Goal: Task Accomplishment & Management: Complete application form

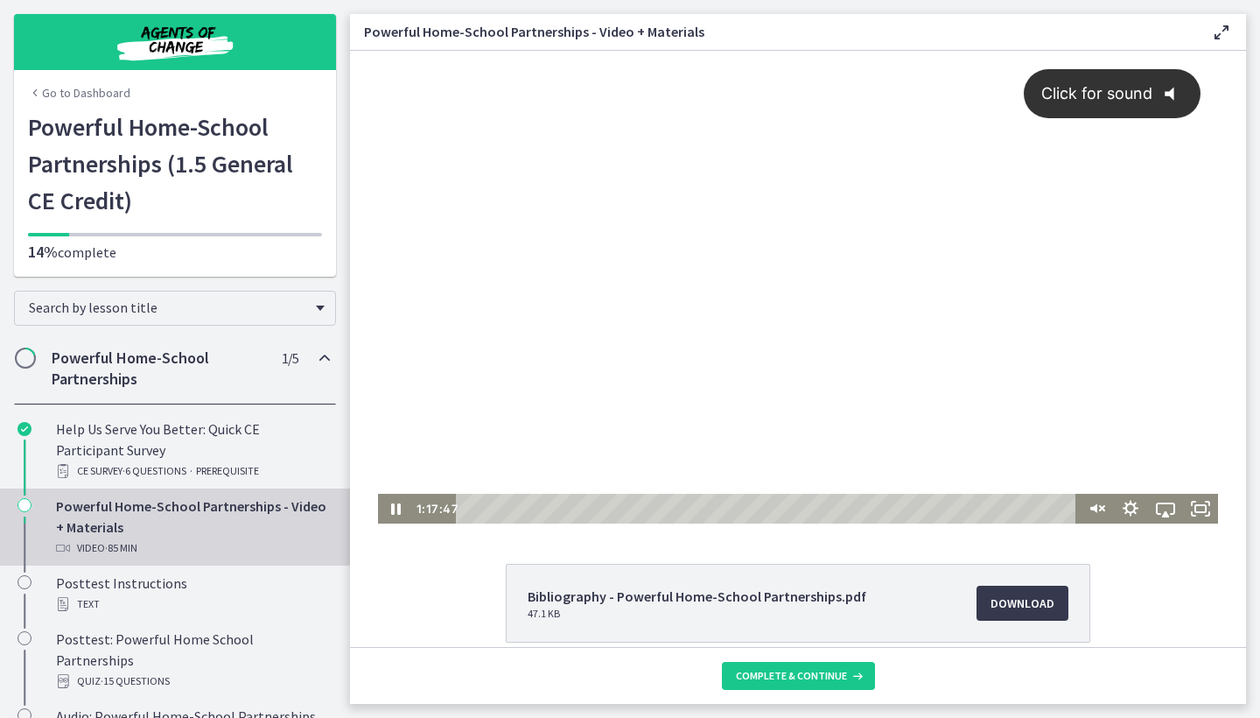
click at [1172, 85] on icon "@keyframes VOLUME_SMALL_WAVE_FLASH { 0% { opacity: 0; } 33% { opacity: 1; } 66%…" at bounding box center [1176, 94] width 46 height 46
click at [1051, 506] on div "Playbar" at bounding box center [769, 509] width 607 height 30
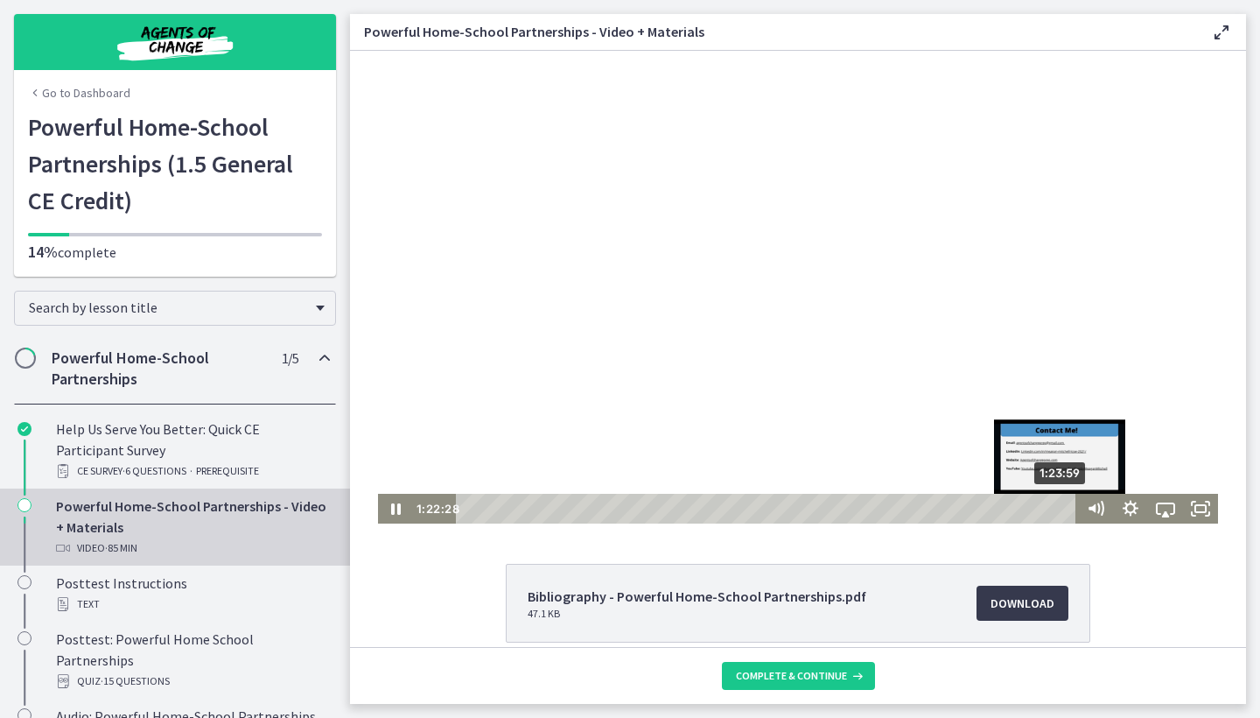
click at [1063, 505] on div "1:23:59" at bounding box center [769, 509] width 607 height 30
click at [1070, 507] on div "1:24:58" at bounding box center [769, 509] width 607 height 30
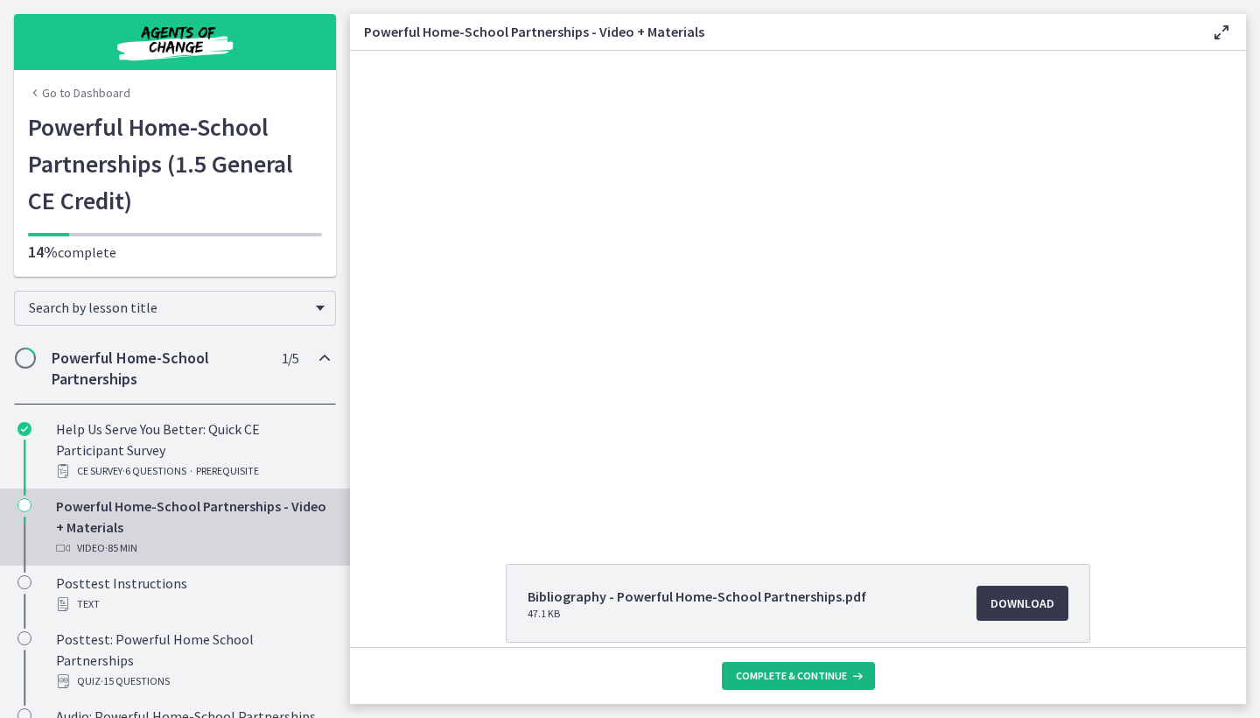
click at [763, 677] on span "Complete & continue" at bounding box center [791, 676] width 111 height 14
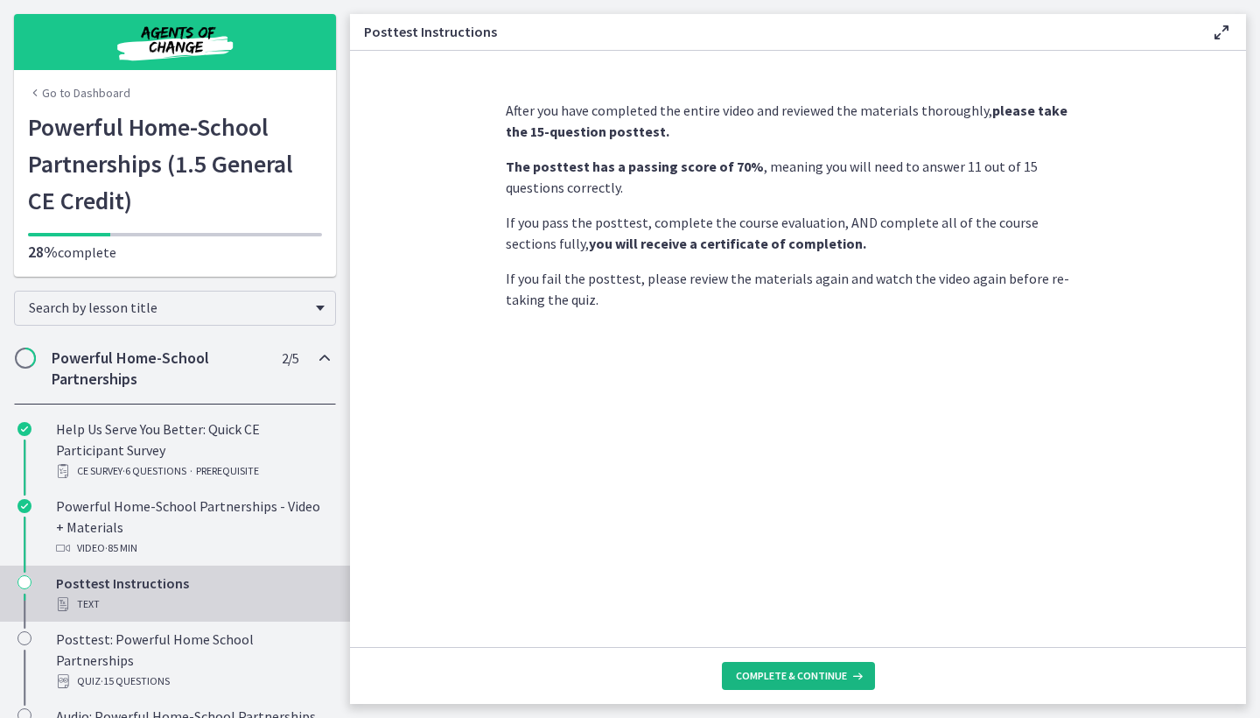
click at [748, 682] on span "Complete & continue" at bounding box center [791, 676] width 111 height 14
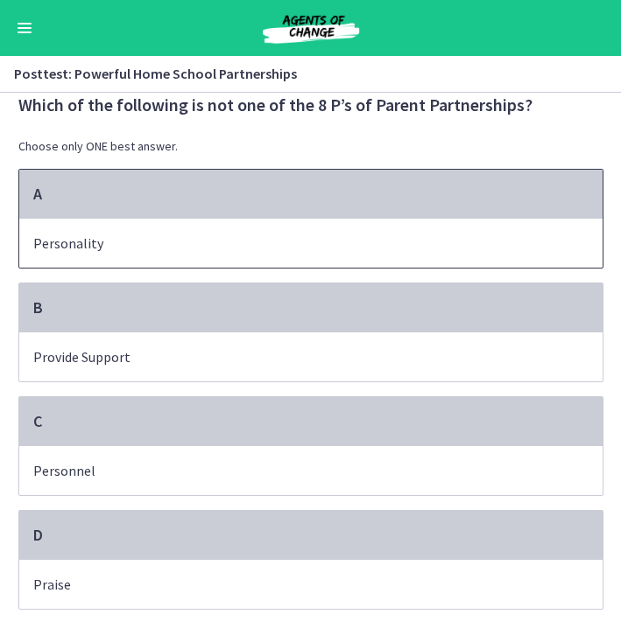
scroll to position [36, 0]
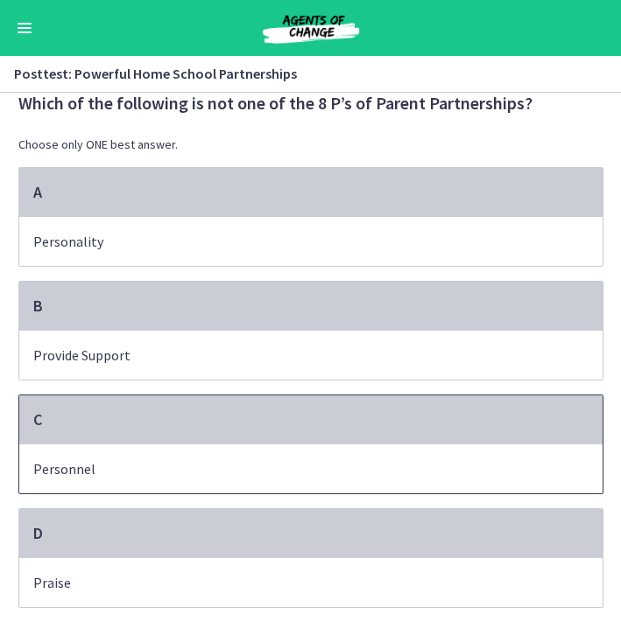
click at [383, 462] on p "Personnel" at bounding box center [293, 469] width 520 height 21
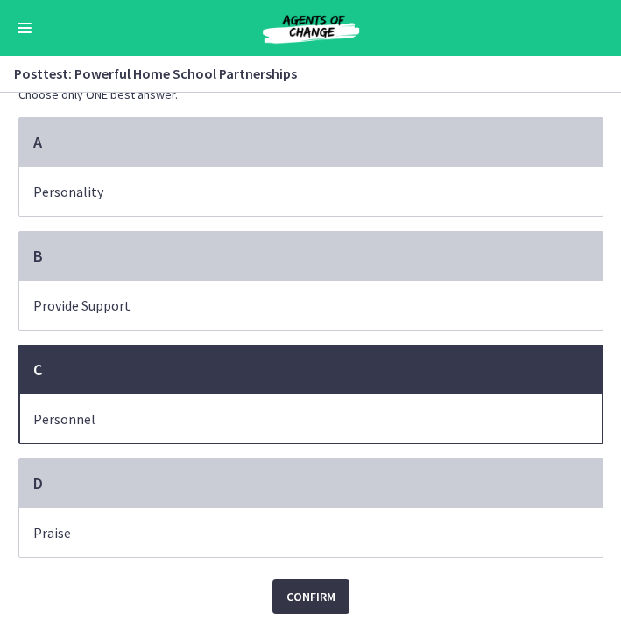
scroll to position [86, 0]
click at [297, 606] on span "Confirm" at bounding box center [310, 596] width 49 height 21
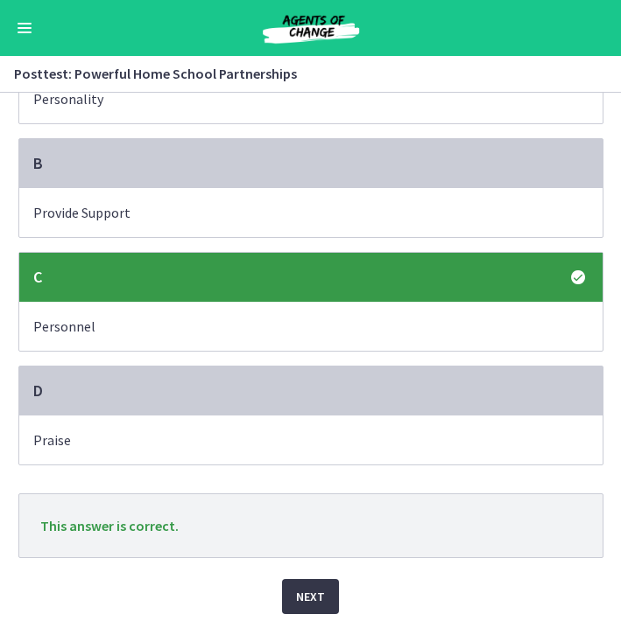
scroll to position [179, 0]
click at [298, 593] on span "Next" at bounding box center [310, 596] width 29 height 21
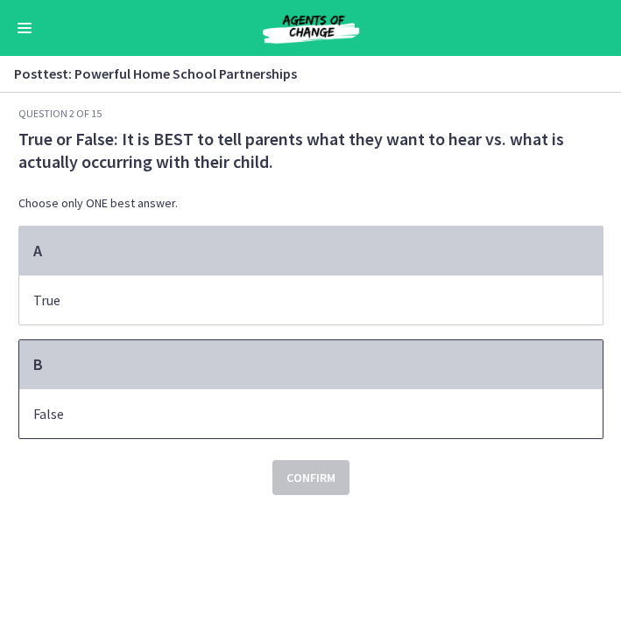
click at [346, 425] on span "False" at bounding box center [310, 414] width 583 height 49
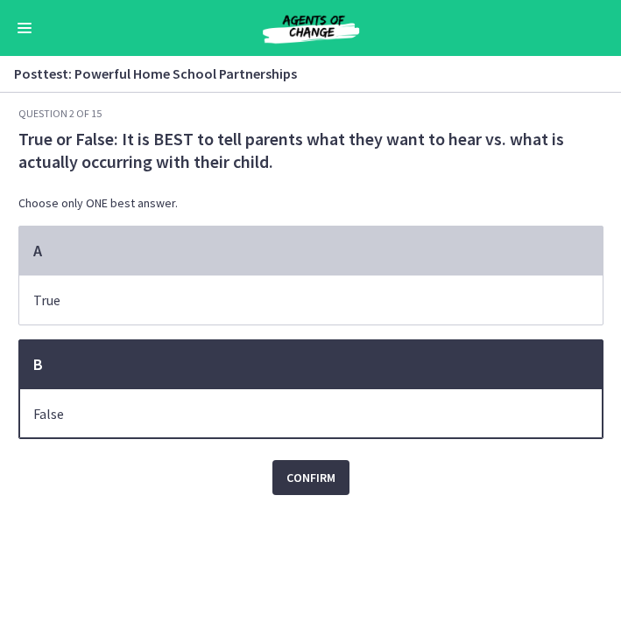
click at [330, 467] on button "Confirm" at bounding box center [310, 477] width 77 height 35
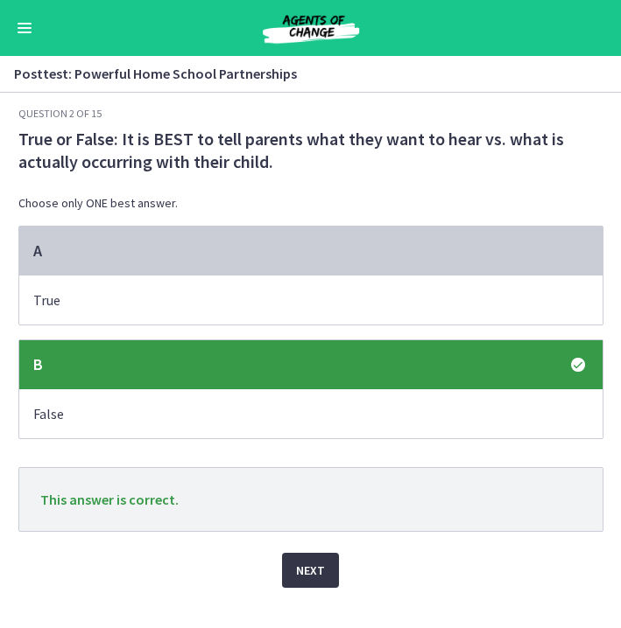
click at [322, 576] on span "Next" at bounding box center [310, 570] width 29 height 21
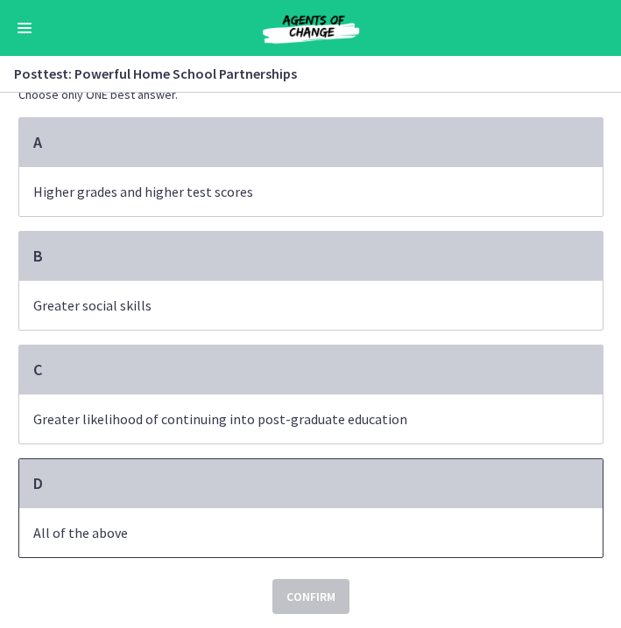
scroll to position [109, 0]
click at [397, 519] on span "All of the above" at bounding box center [310, 533] width 583 height 49
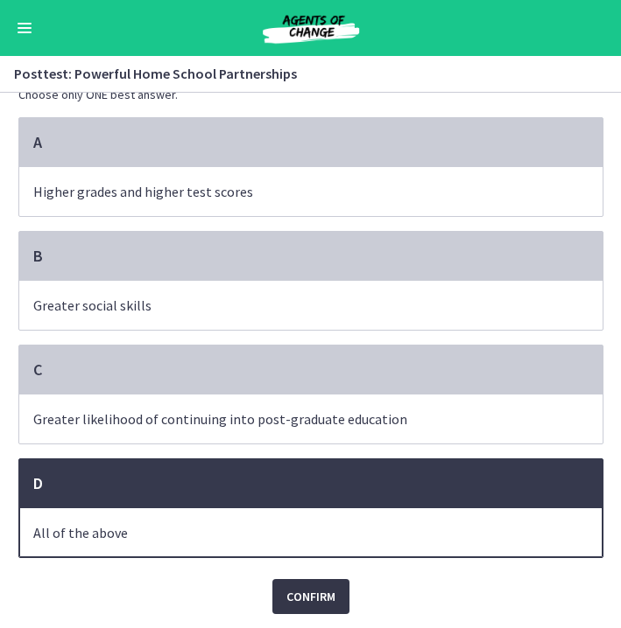
click at [331, 581] on button "Confirm" at bounding box center [310, 596] width 77 height 35
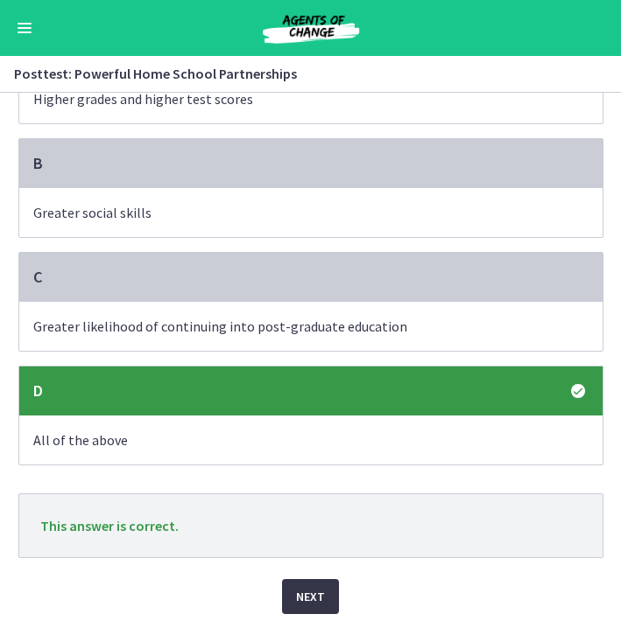
scroll to position [201, 0]
click at [313, 595] on span "Next" at bounding box center [310, 596] width 29 height 21
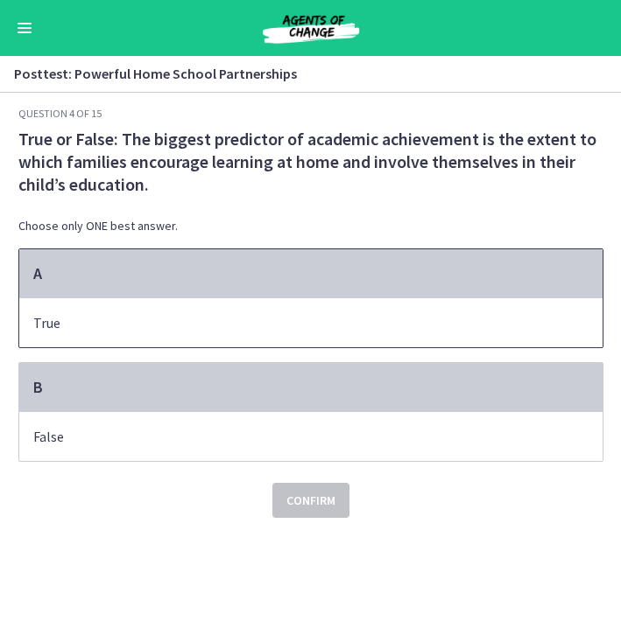
click at [389, 312] on span "True" at bounding box center [310, 322] width 583 height 49
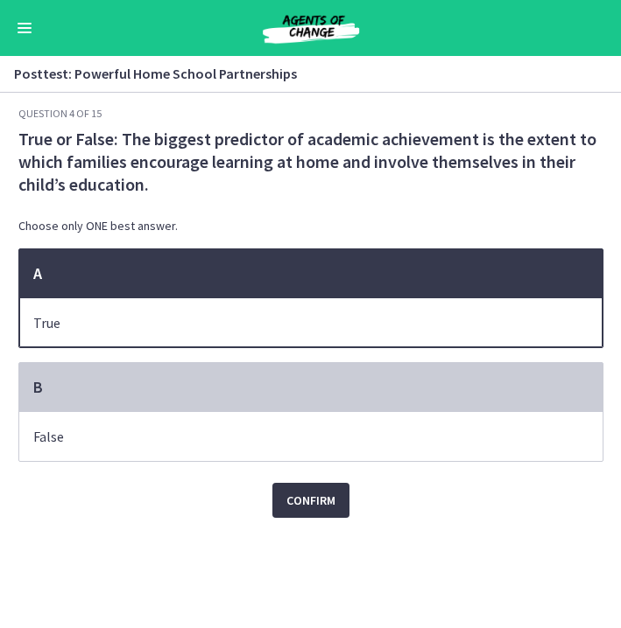
click at [312, 505] on span "Confirm" at bounding box center [310, 500] width 49 height 21
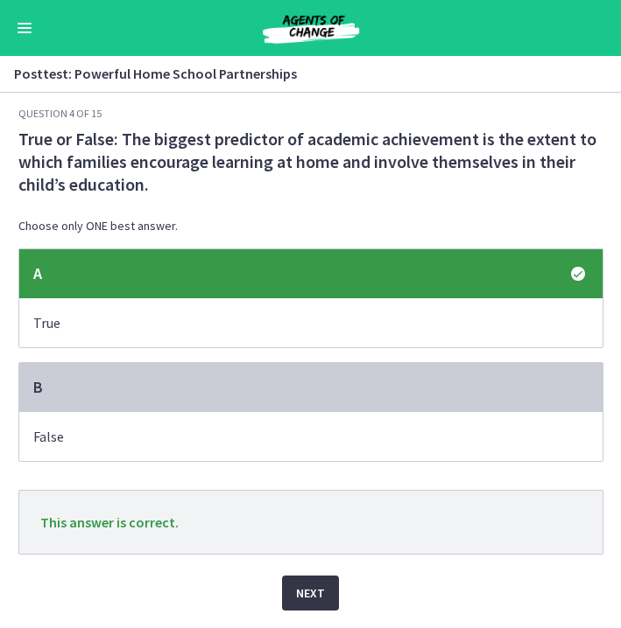
click at [322, 586] on span "Next" at bounding box center [310, 593] width 29 height 21
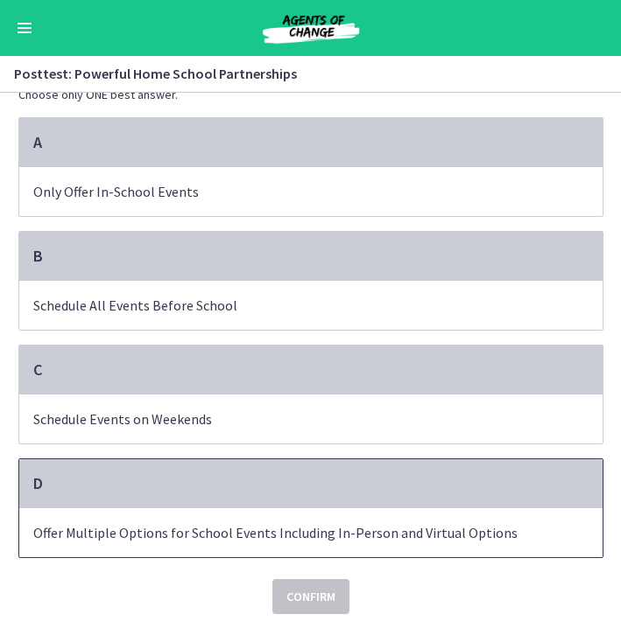
scroll to position [86, 0]
click at [334, 507] on div "D" at bounding box center [310, 484] width 583 height 49
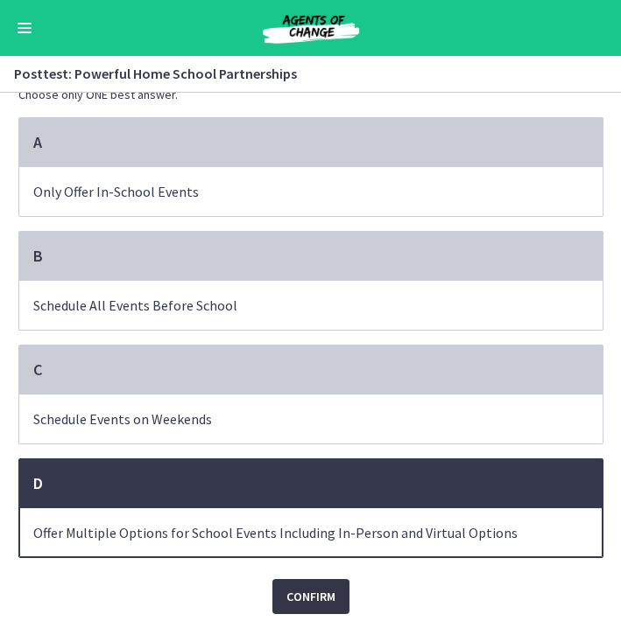
click at [301, 600] on span "Confirm" at bounding box center [310, 596] width 49 height 21
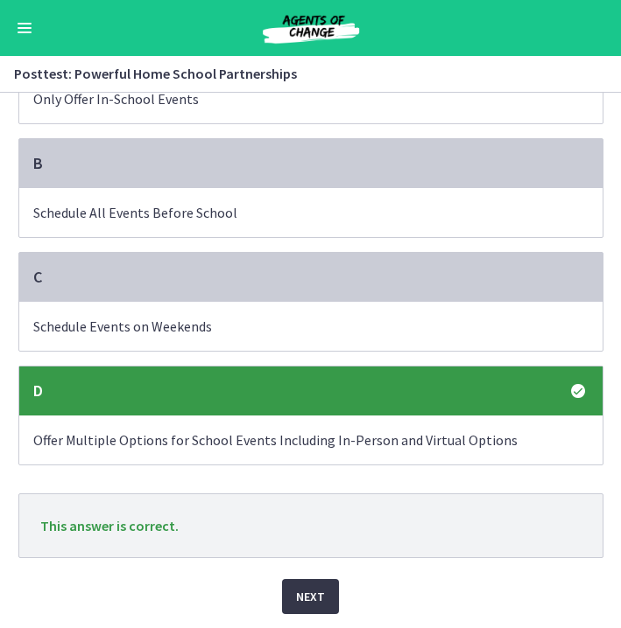
scroll to position [179, 0]
click at [318, 587] on span "Next" at bounding box center [310, 596] width 29 height 21
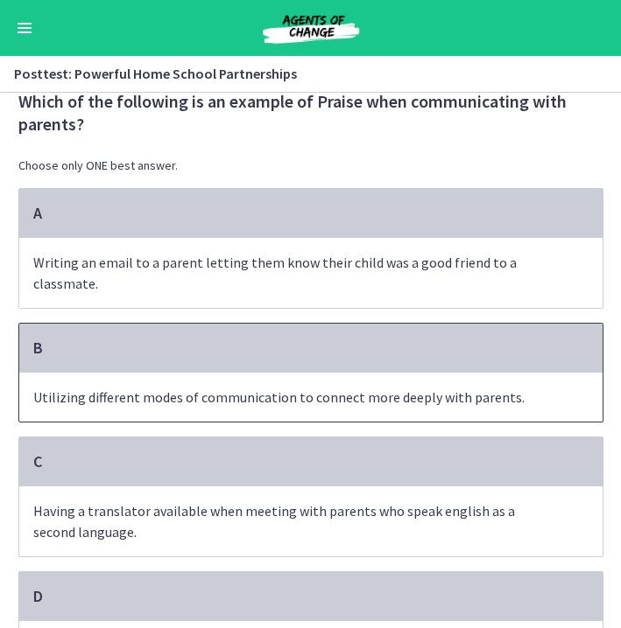
scroll to position [38, 0]
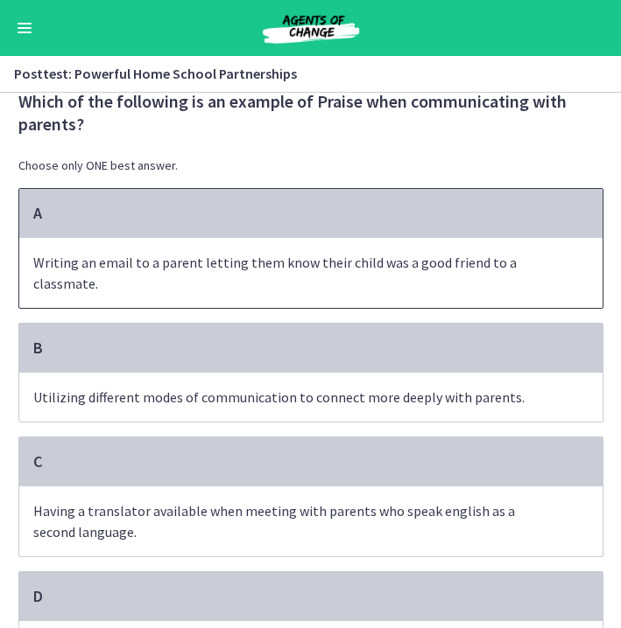
click at [327, 291] on p "Writing an email to a parent letting them know their child was a good friend to…" at bounding box center [293, 273] width 520 height 42
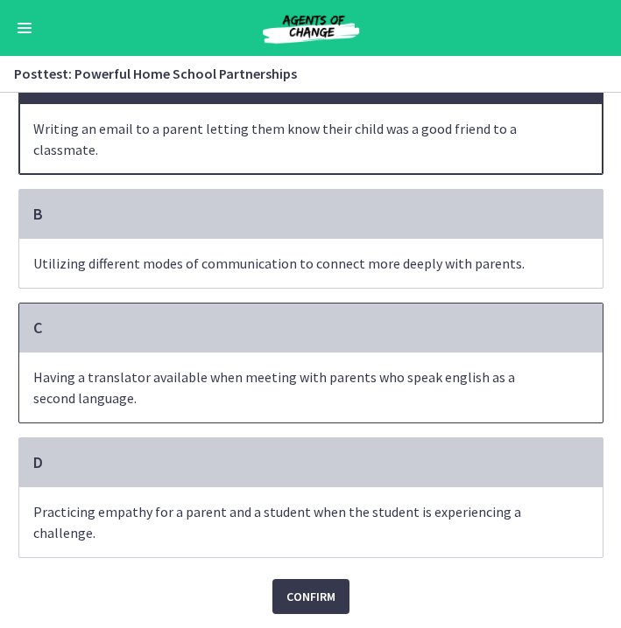
scroll to position [172, 0]
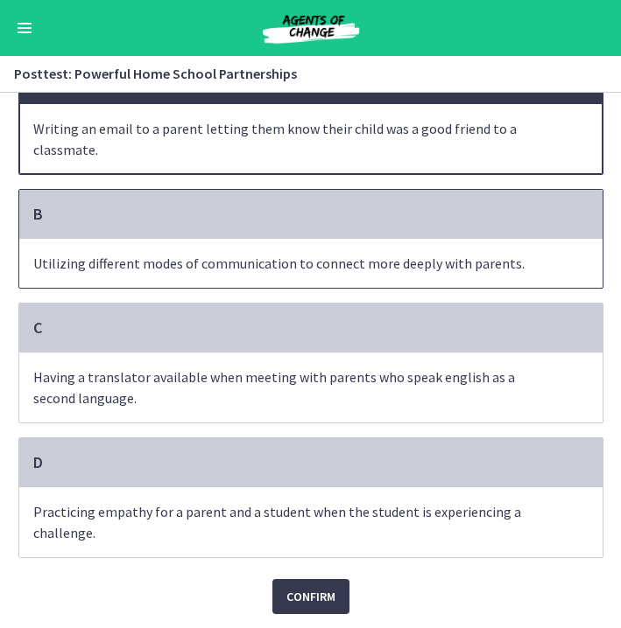
click at [371, 270] on p "Utilizing different modes of communication to connect more deeply with parents." at bounding box center [293, 263] width 520 height 21
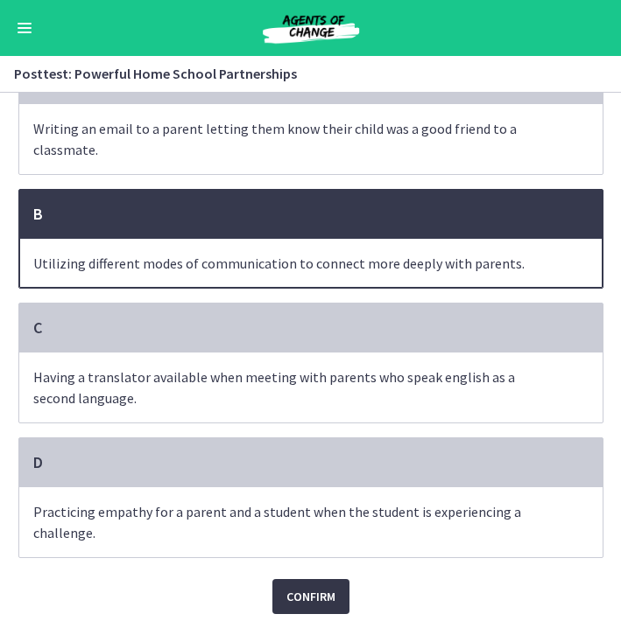
click at [301, 586] on span "Confirm" at bounding box center [310, 596] width 49 height 21
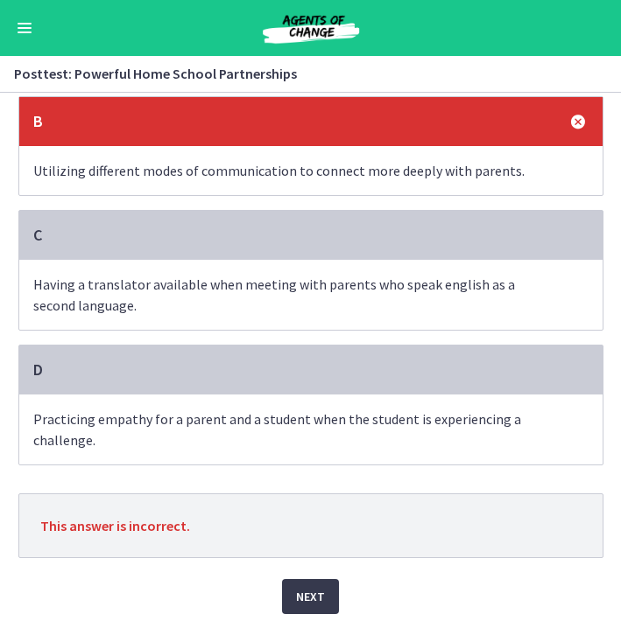
scroll to position [264, 0]
click at [351, 216] on div "C" at bounding box center [310, 235] width 583 height 49
click at [308, 585] on button "Next" at bounding box center [310, 596] width 57 height 35
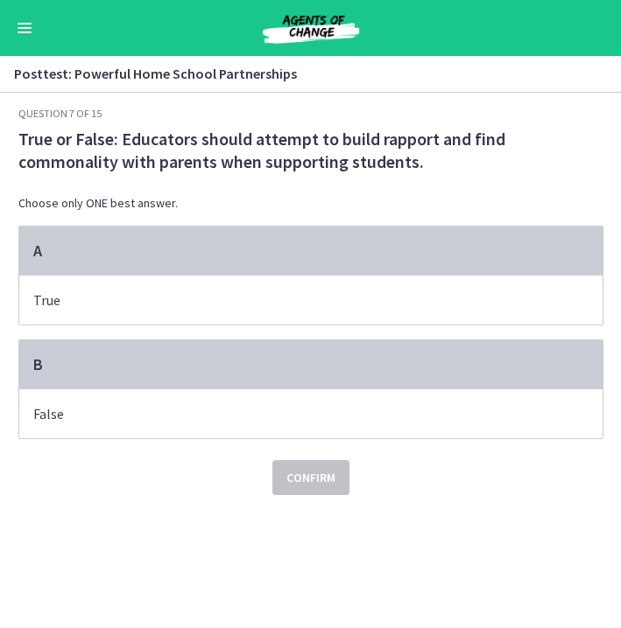
scroll to position [0, 0]
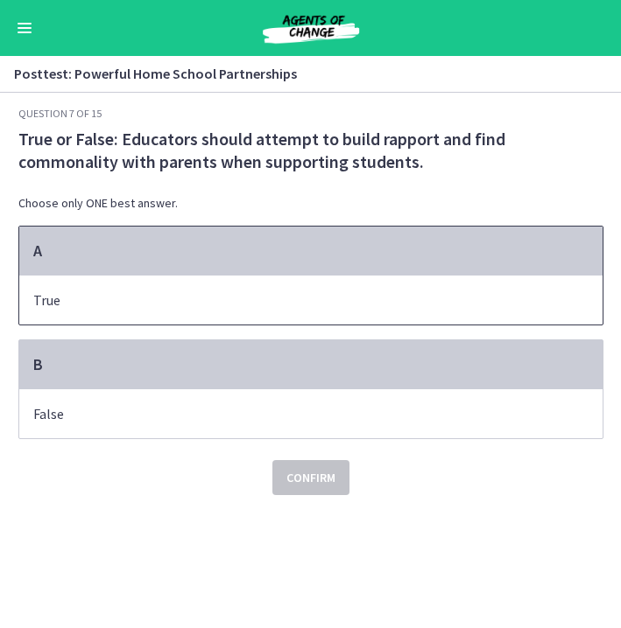
click at [298, 298] on p "True" at bounding box center [293, 300] width 520 height 21
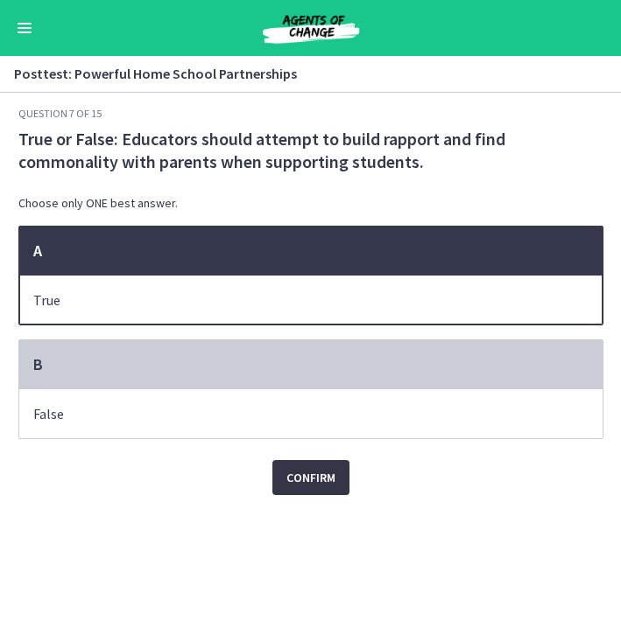
click at [300, 484] on span "Confirm" at bounding box center [310, 477] width 49 height 21
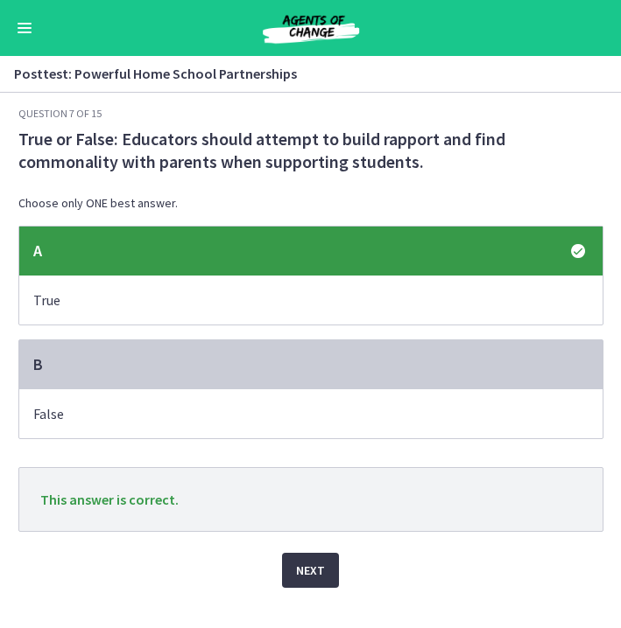
click at [313, 565] on span "Next" at bounding box center [310, 570] width 29 height 21
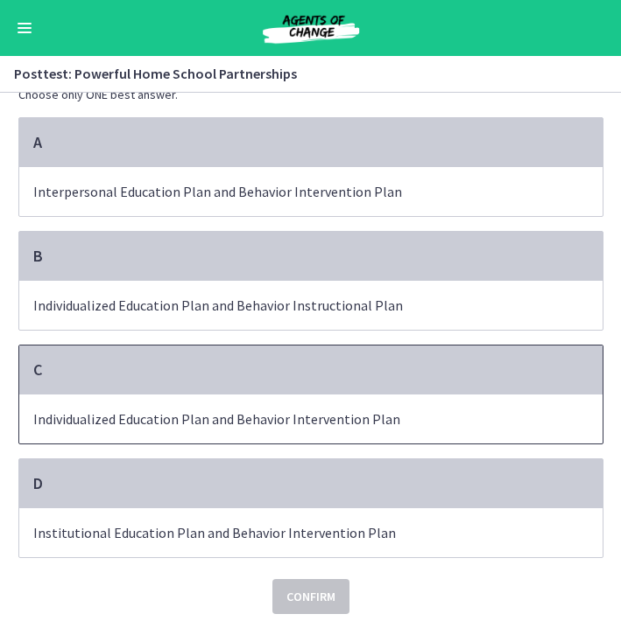
scroll to position [86, 0]
click at [403, 424] on p "Individualized Education Plan and Behavior Intervention Plan" at bounding box center [293, 419] width 520 height 21
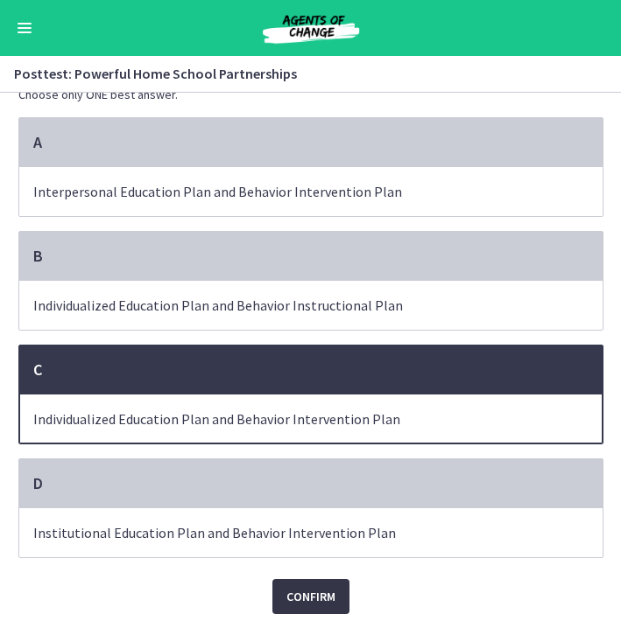
click at [324, 585] on button "Confirm" at bounding box center [310, 596] width 77 height 35
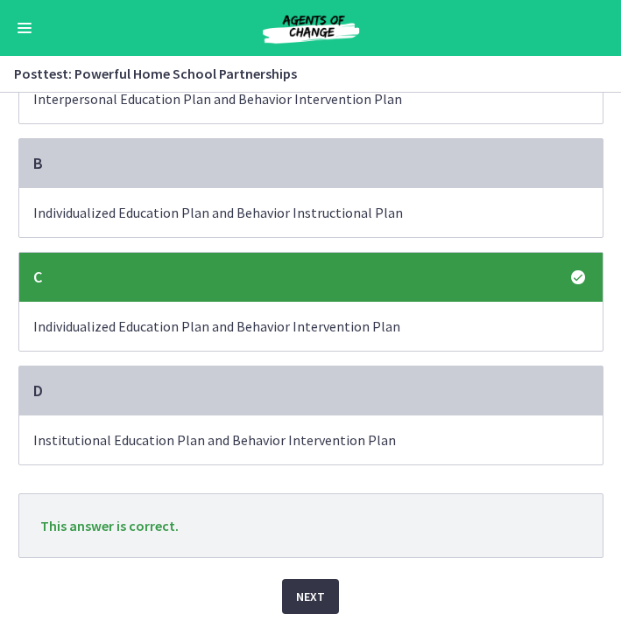
scroll to position [179, 0]
click at [315, 595] on span "Next" at bounding box center [310, 596] width 29 height 21
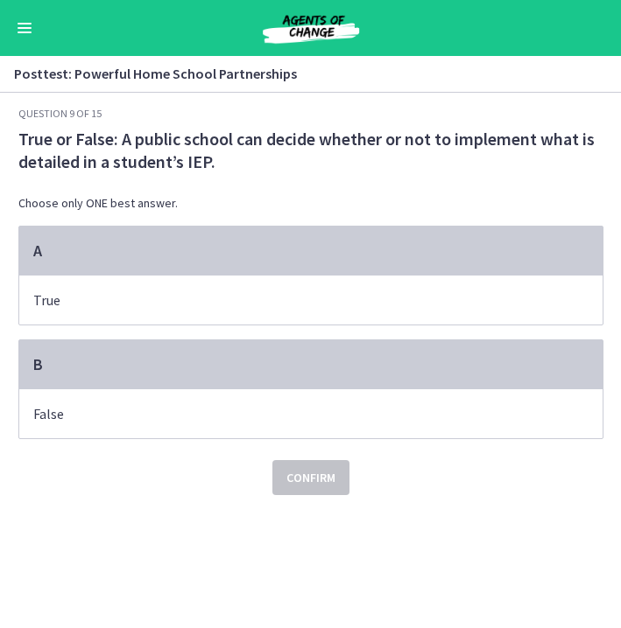
scroll to position [0, 0]
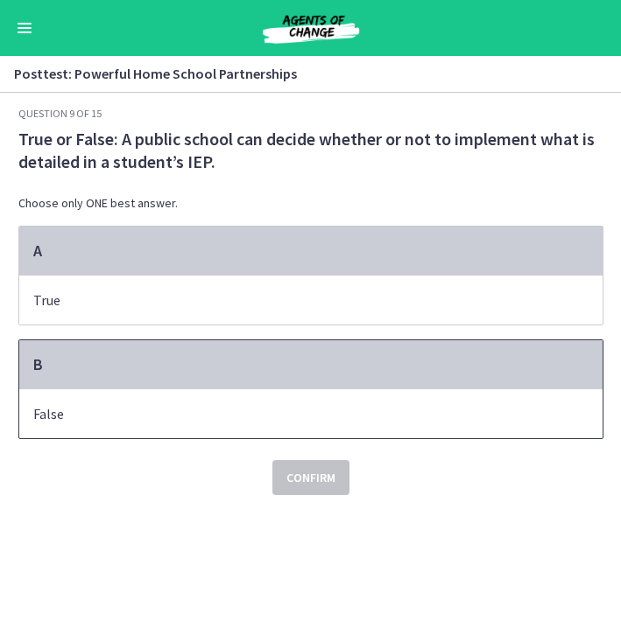
click at [391, 408] on p "False" at bounding box center [293, 414] width 520 height 21
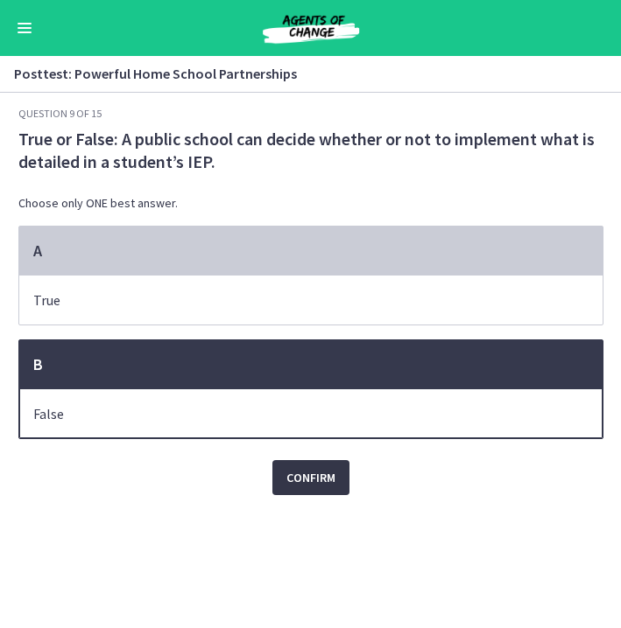
click at [323, 472] on span "Confirm" at bounding box center [310, 477] width 49 height 21
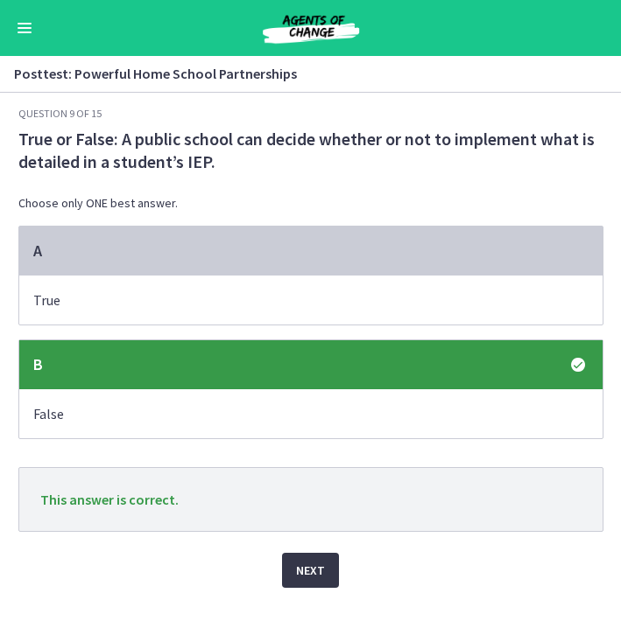
click at [308, 565] on span "Next" at bounding box center [310, 570] width 29 height 21
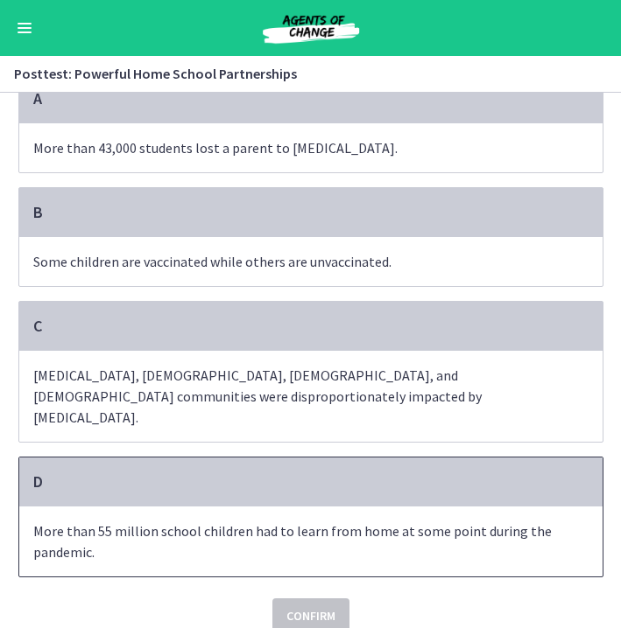
scroll to position [151, 0]
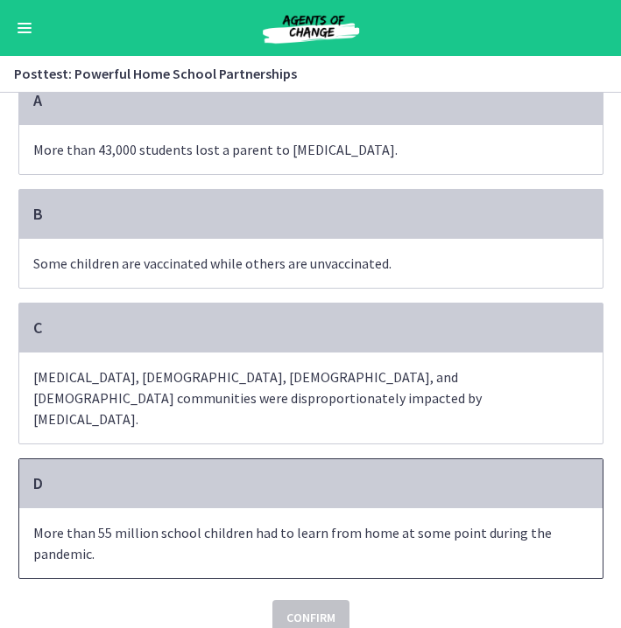
click at [448, 523] on p "More than 55 million school children had to learn from home at some point durin…" at bounding box center [293, 544] width 520 height 42
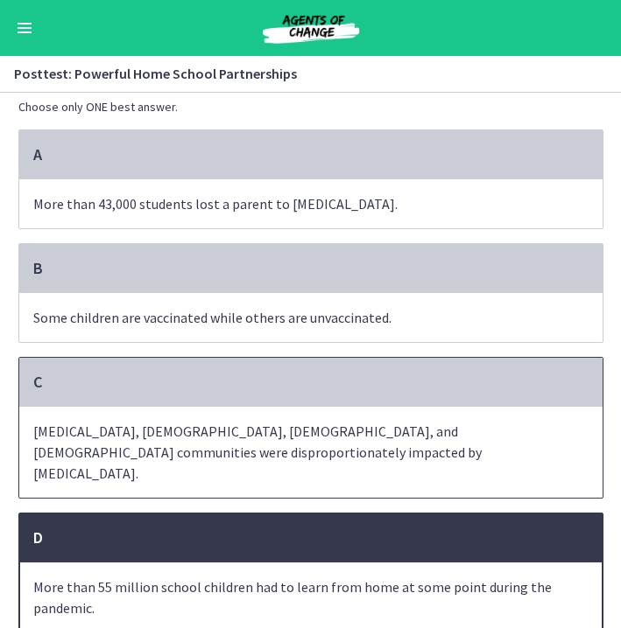
scroll to position [81, 0]
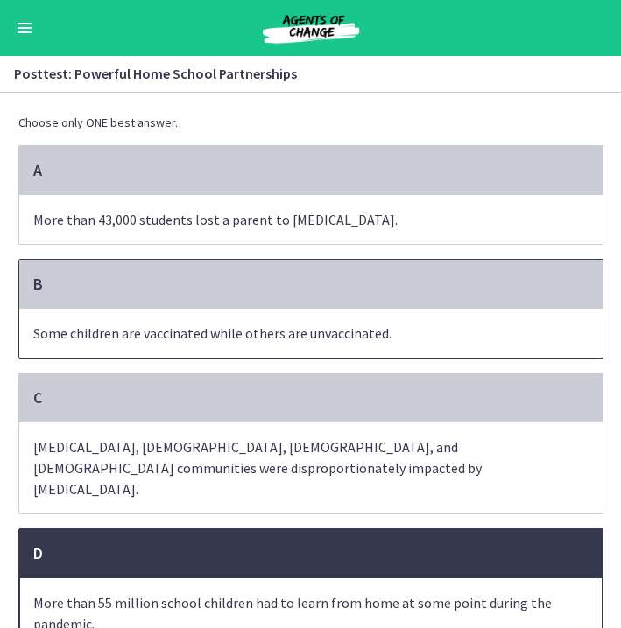
click at [492, 319] on span "Some children are vaccinated while others are unvaccinated." at bounding box center [310, 333] width 583 height 49
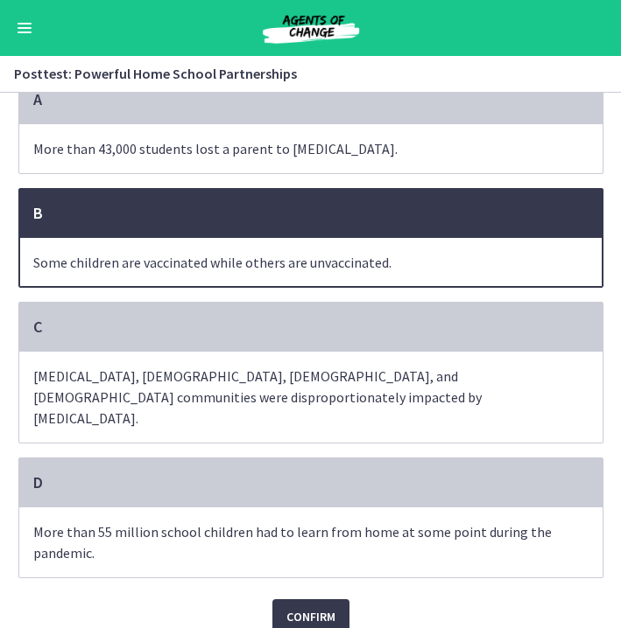
scroll to position [151, 0]
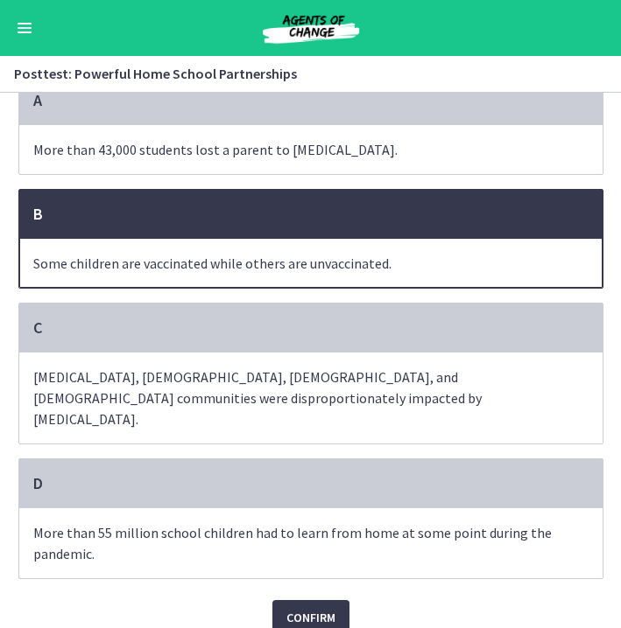
click at [327, 579] on div "Confirm" at bounding box center [310, 607] width 585 height 56
click at [325, 607] on span "Confirm" at bounding box center [310, 617] width 49 height 21
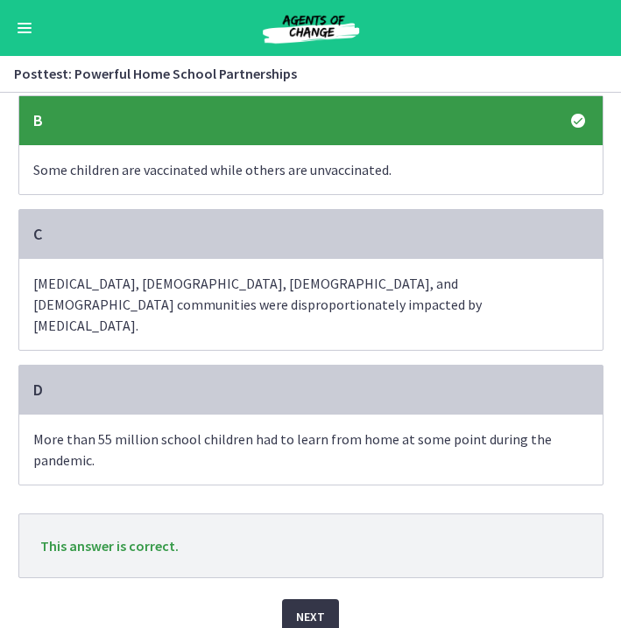
scroll to position [243, 0]
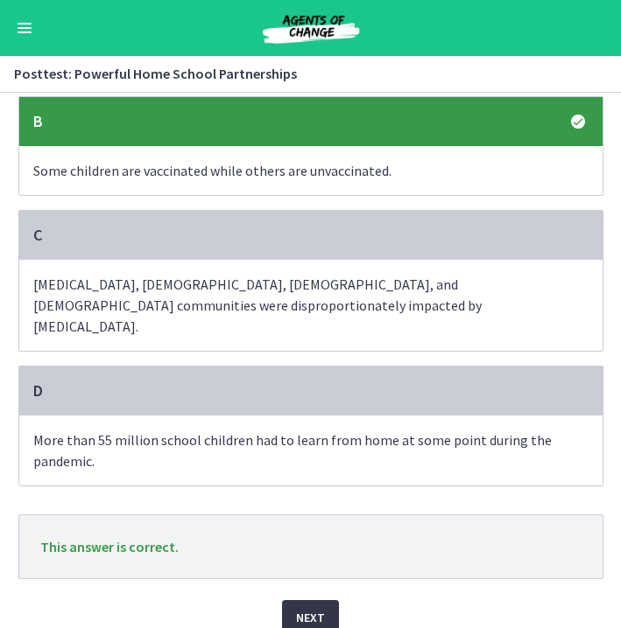
click at [314, 607] on span "Next" at bounding box center [310, 617] width 29 height 21
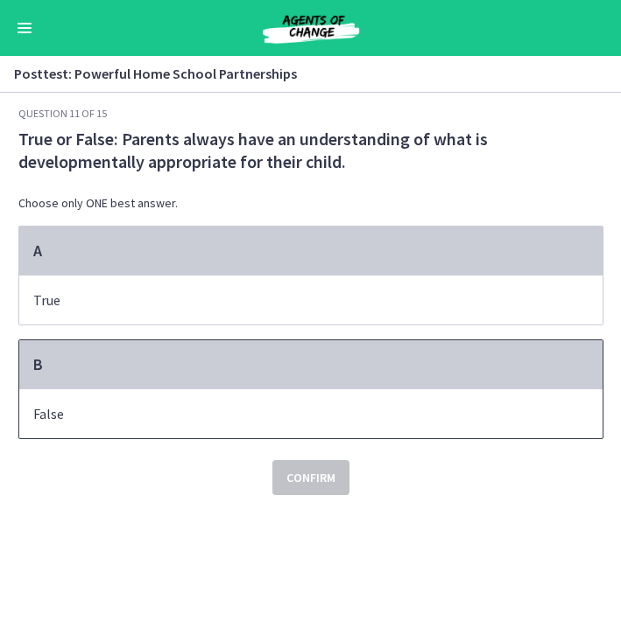
click at [356, 400] on span "False" at bounding box center [310, 414] width 583 height 49
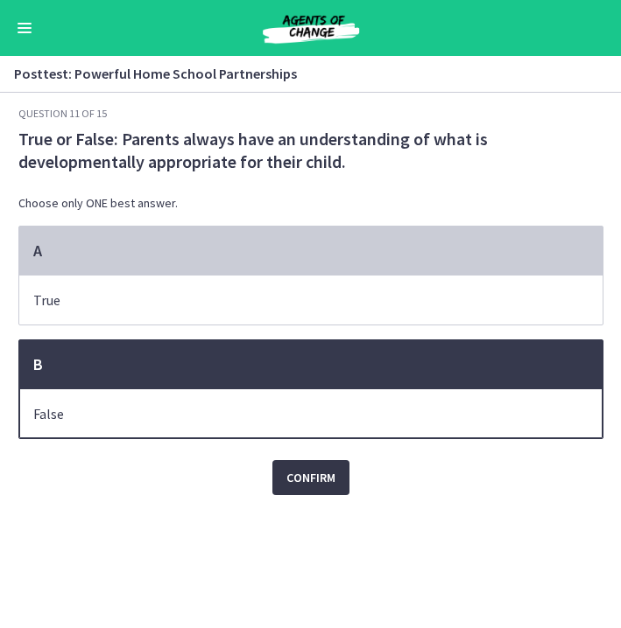
click at [320, 467] on button "Confirm" at bounding box center [310, 477] width 77 height 35
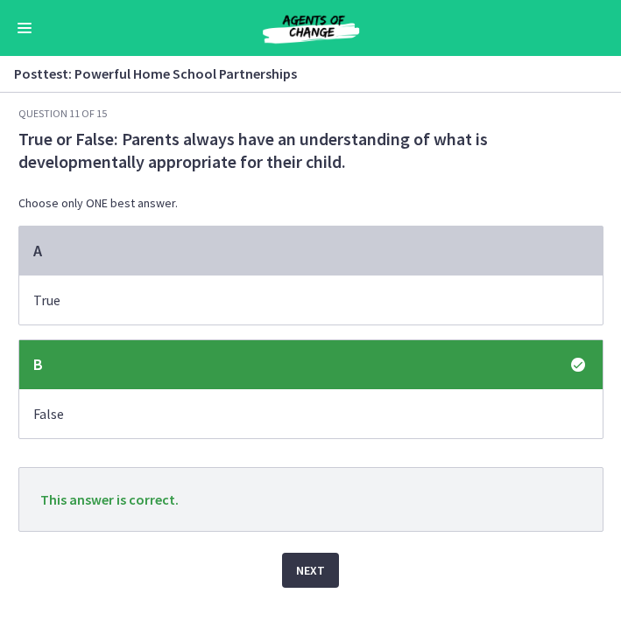
click at [311, 574] on span "Next" at bounding box center [310, 570] width 29 height 21
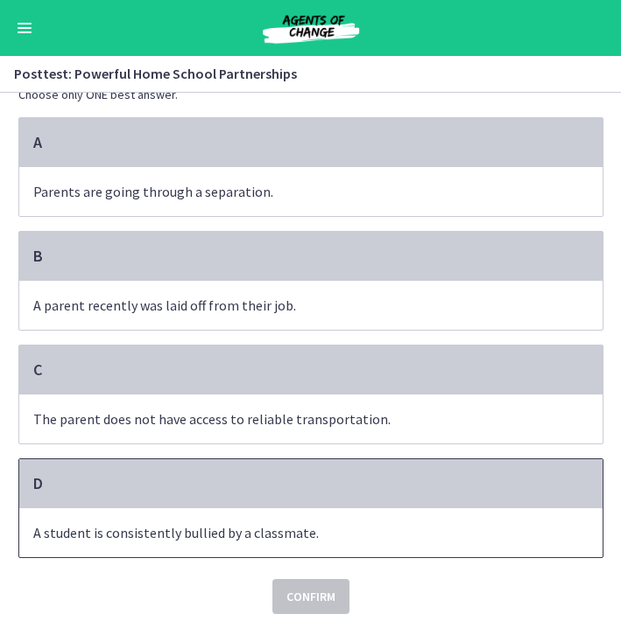
scroll to position [109, 0]
click at [401, 521] on span "A student is consistently bullied by a classmate." at bounding box center [310, 533] width 583 height 49
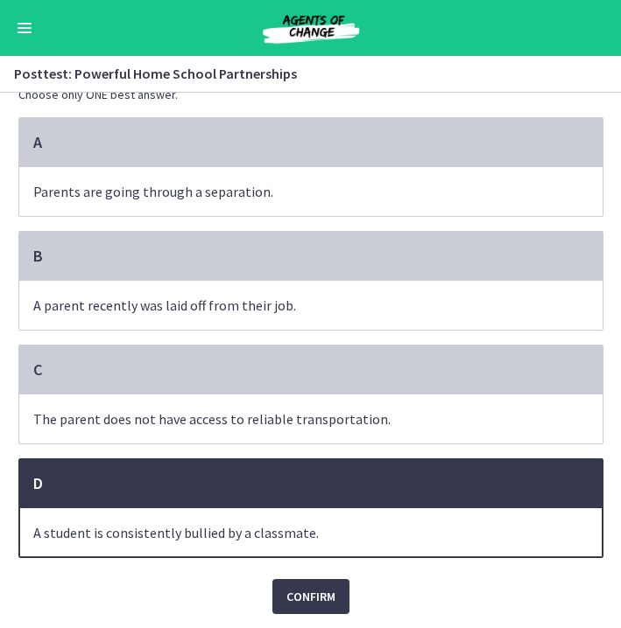
click at [331, 570] on div "Confirm" at bounding box center [310, 586] width 585 height 56
click at [329, 592] on span "Confirm" at bounding box center [310, 596] width 49 height 21
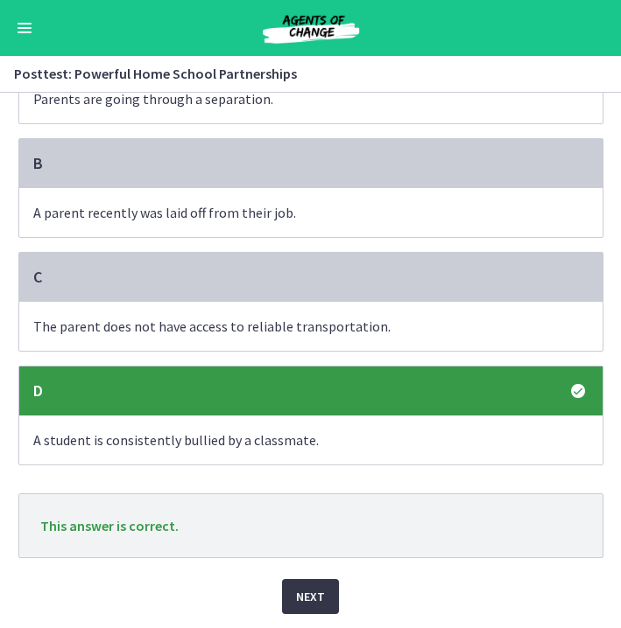
scroll to position [201, 0]
click at [310, 590] on span "Next" at bounding box center [310, 596] width 29 height 21
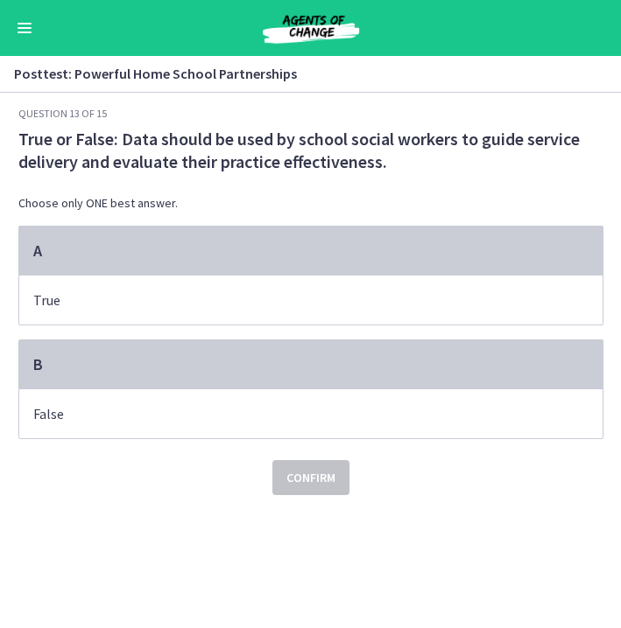
scroll to position [0, 0]
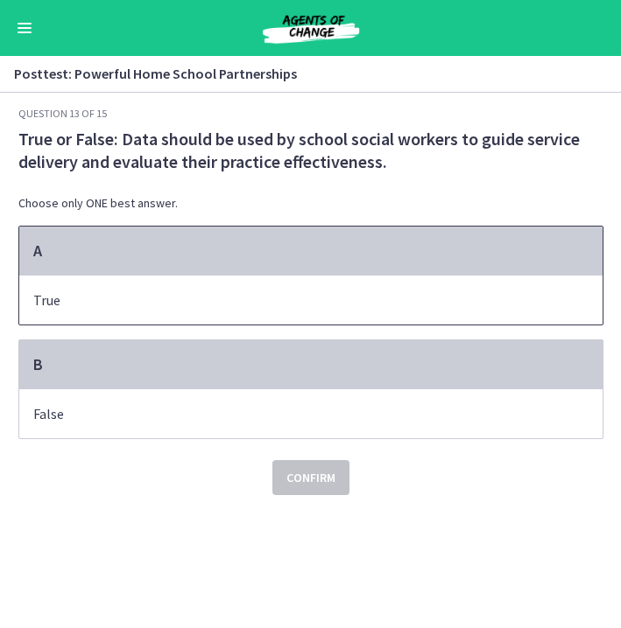
click at [401, 311] on span "True" at bounding box center [310, 300] width 583 height 49
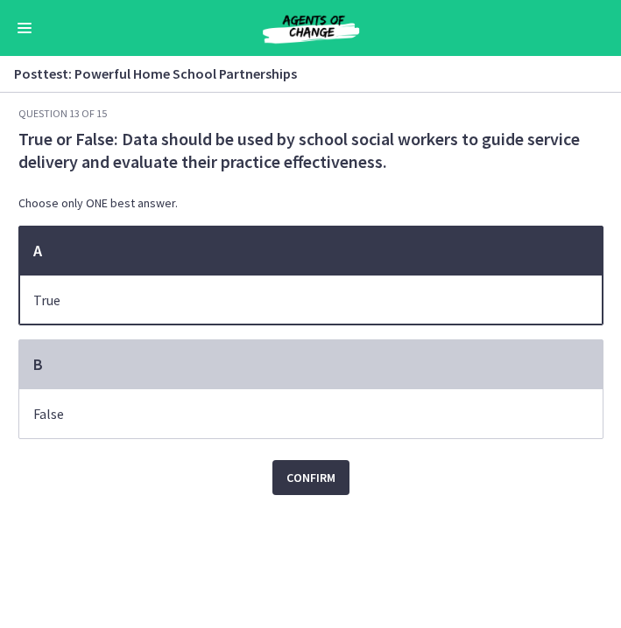
click at [327, 474] on span "Confirm" at bounding box center [310, 477] width 49 height 21
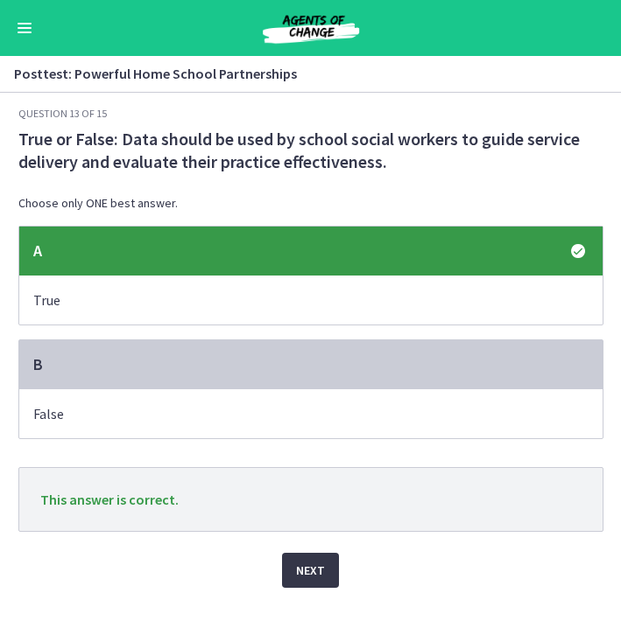
click at [311, 572] on span "Next" at bounding box center [310, 570] width 29 height 21
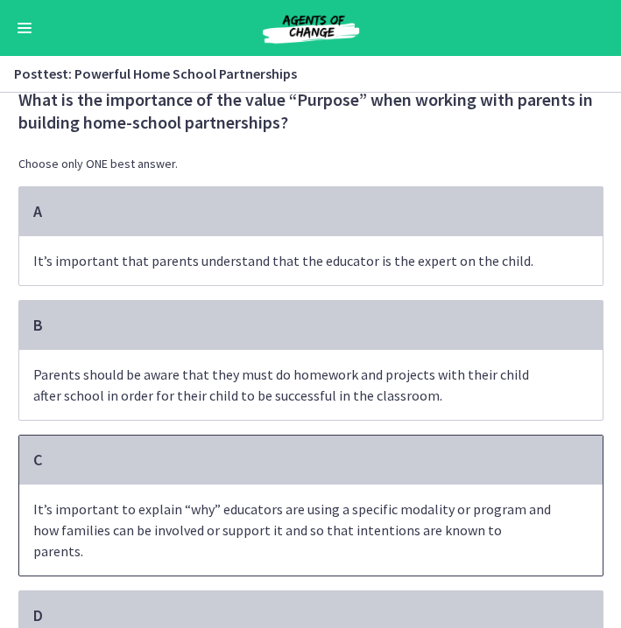
scroll to position [34, 0]
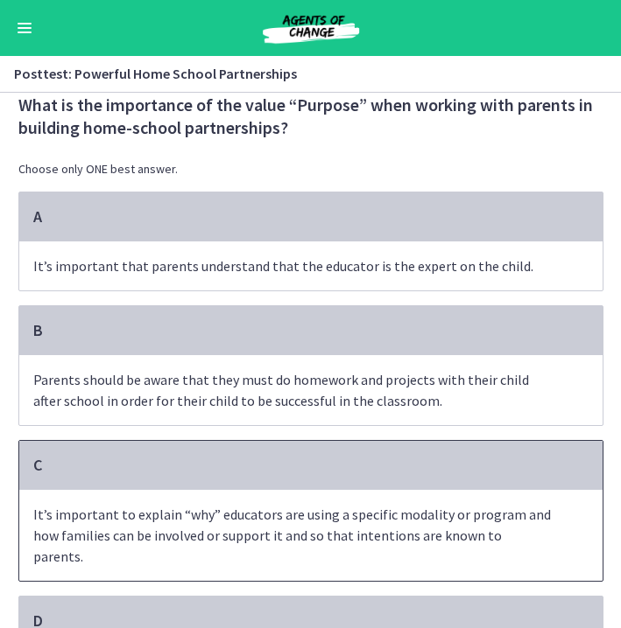
click at [426, 521] on p "It’s important to explain “why” educators are using a specific modality or prog…" at bounding box center [293, 535] width 520 height 63
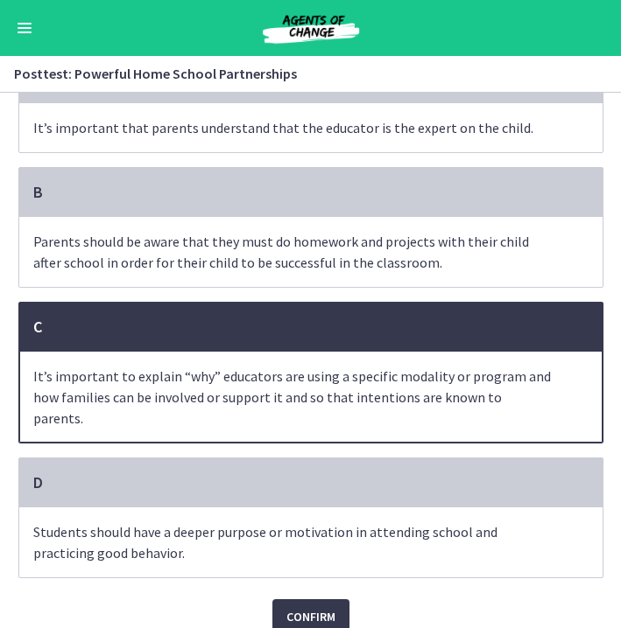
scroll to position [172, 0]
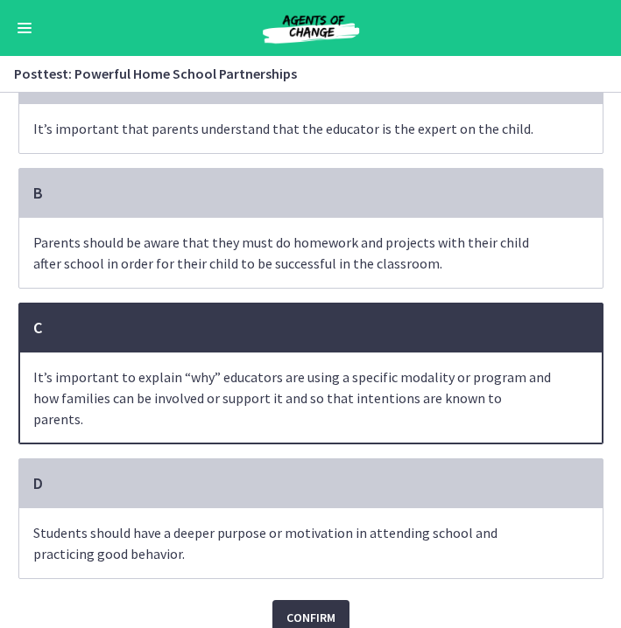
click at [320, 607] on span "Confirm" at bounding box center [310, 617] width 49 height 21
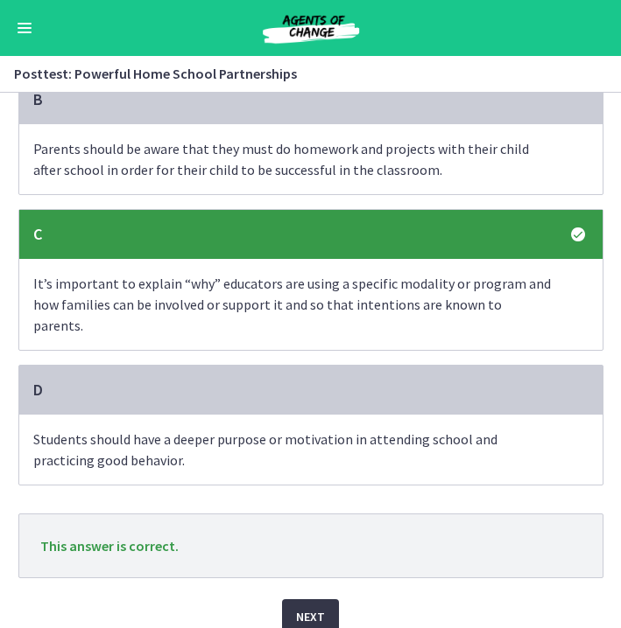
scroll to position [264, 0]
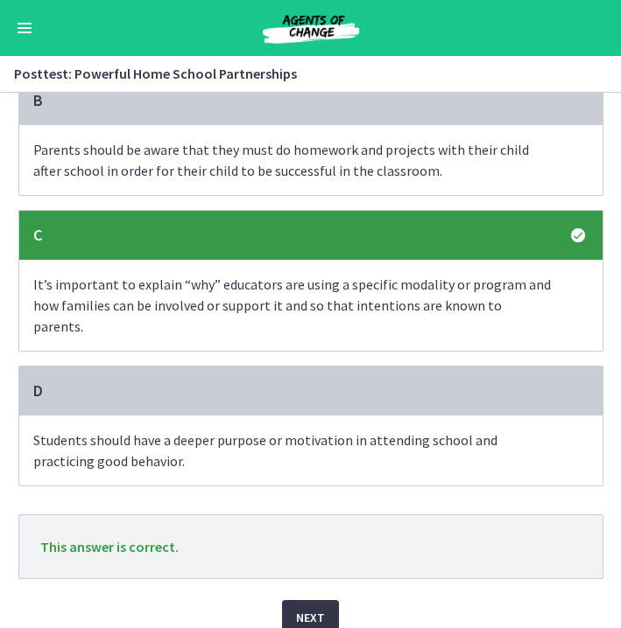
click at [302, 607] on span "Next" at bounding box center [310, 617] width 29 height 21
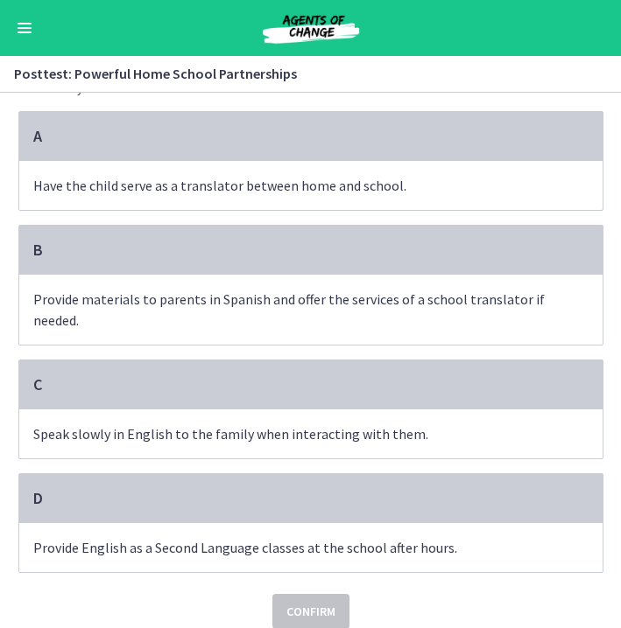
scroll to position [118, 0]
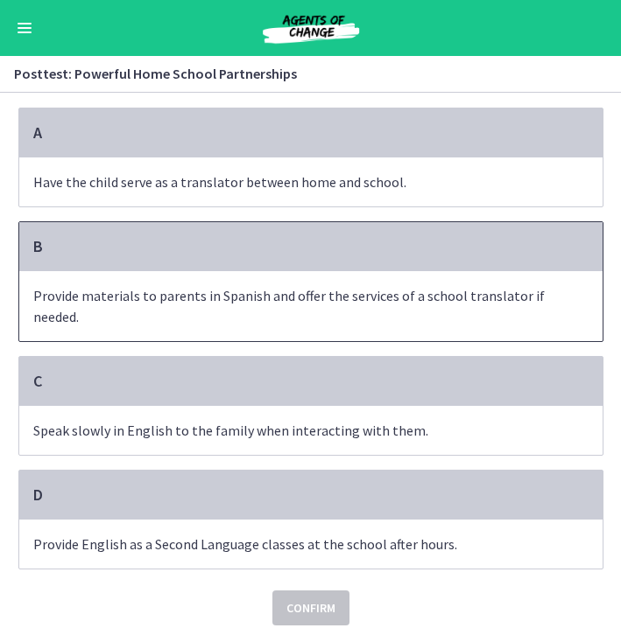
click at [460, 270] on div "B" at bounding box center [310, 246] width 583 height 49
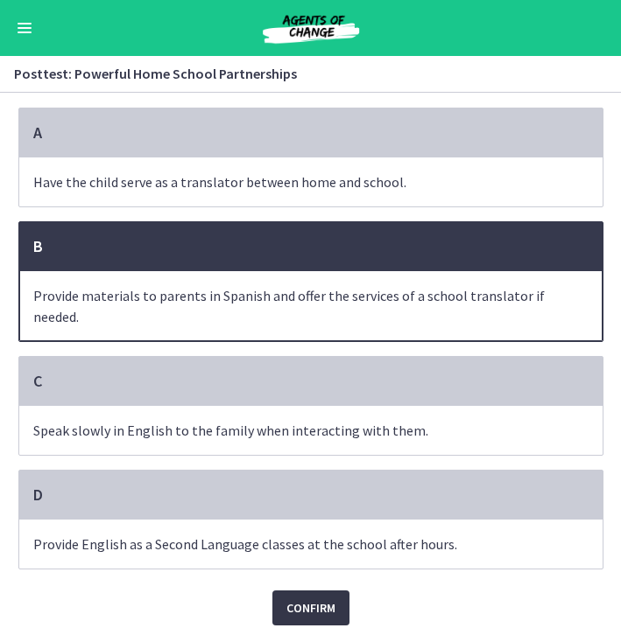
click at [309, 602] on span "Confirm" at bounding box center [310, 608] width 49 height 21
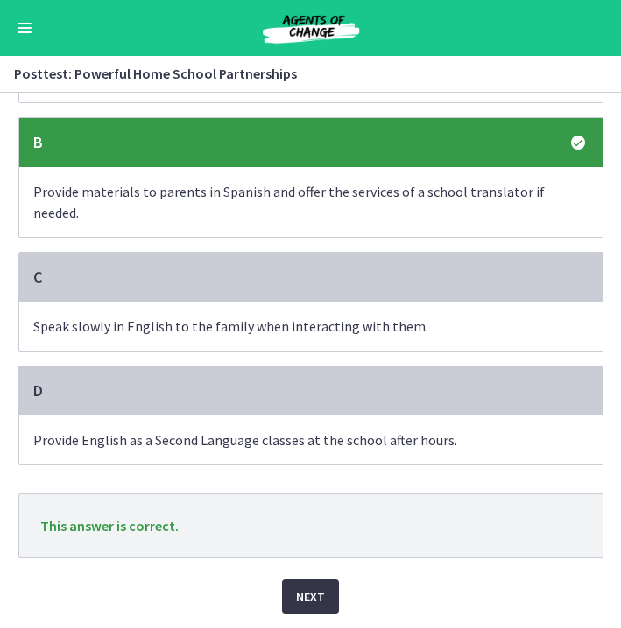
scroll to position [222, 0]
click at [310, 595] on span "Next" at bounding box center [310, 596] width 29 height 21
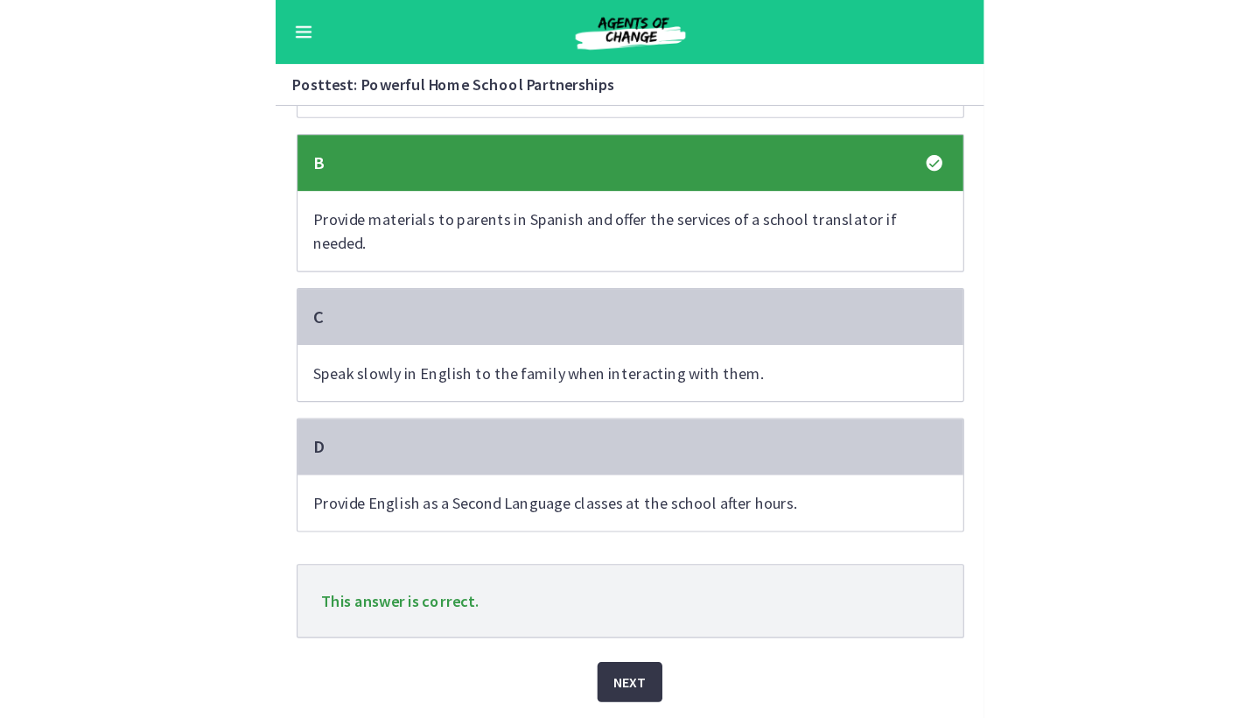
scroll to position [0, 0]
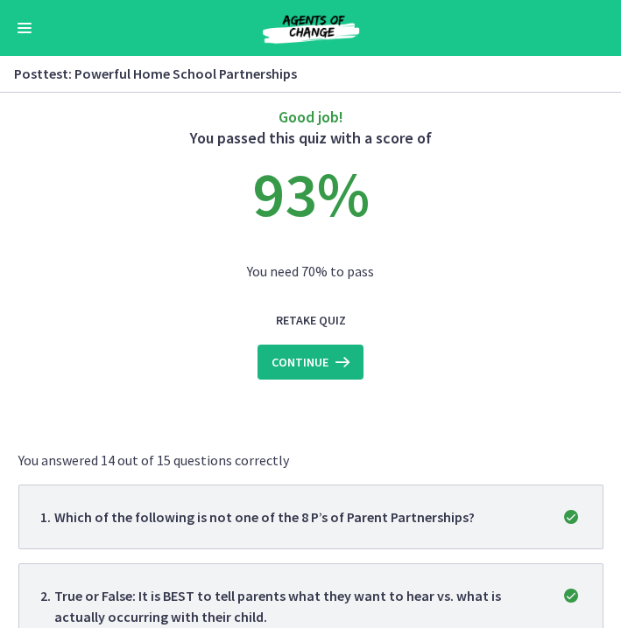
click at [331, 372] on icon at bounding box center [340, 362] width 25 height 21
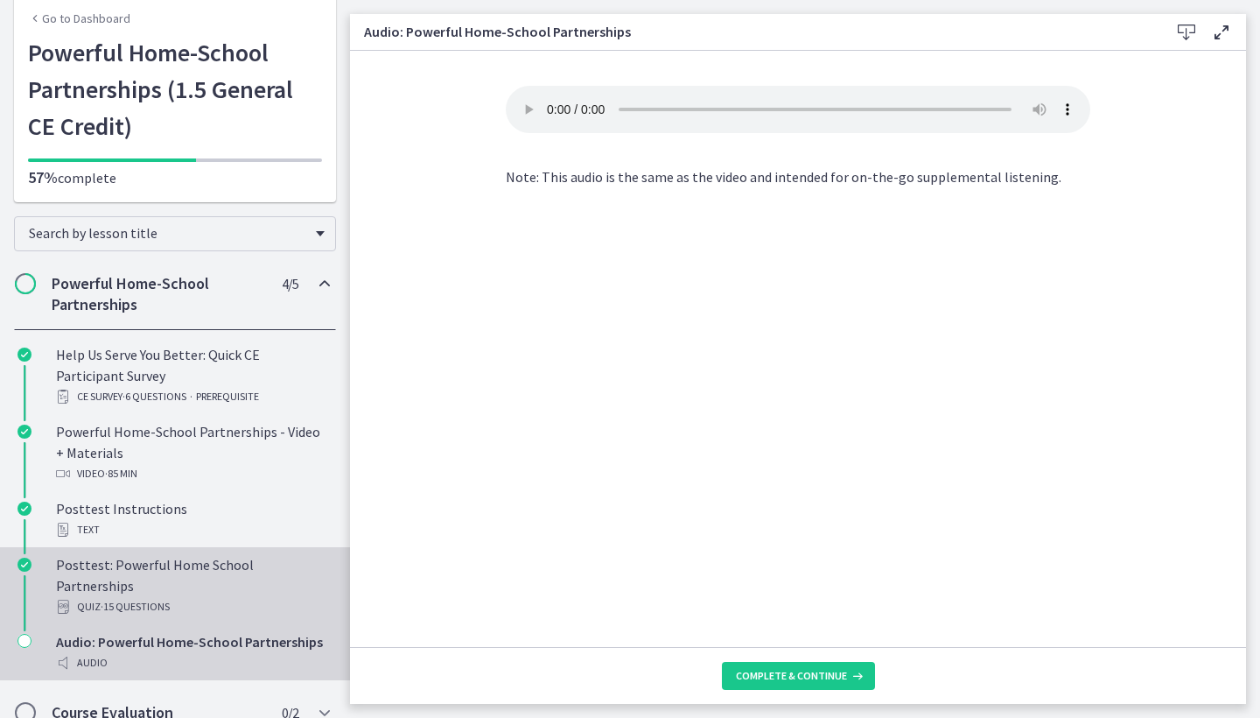
scroll to position [74, 0]
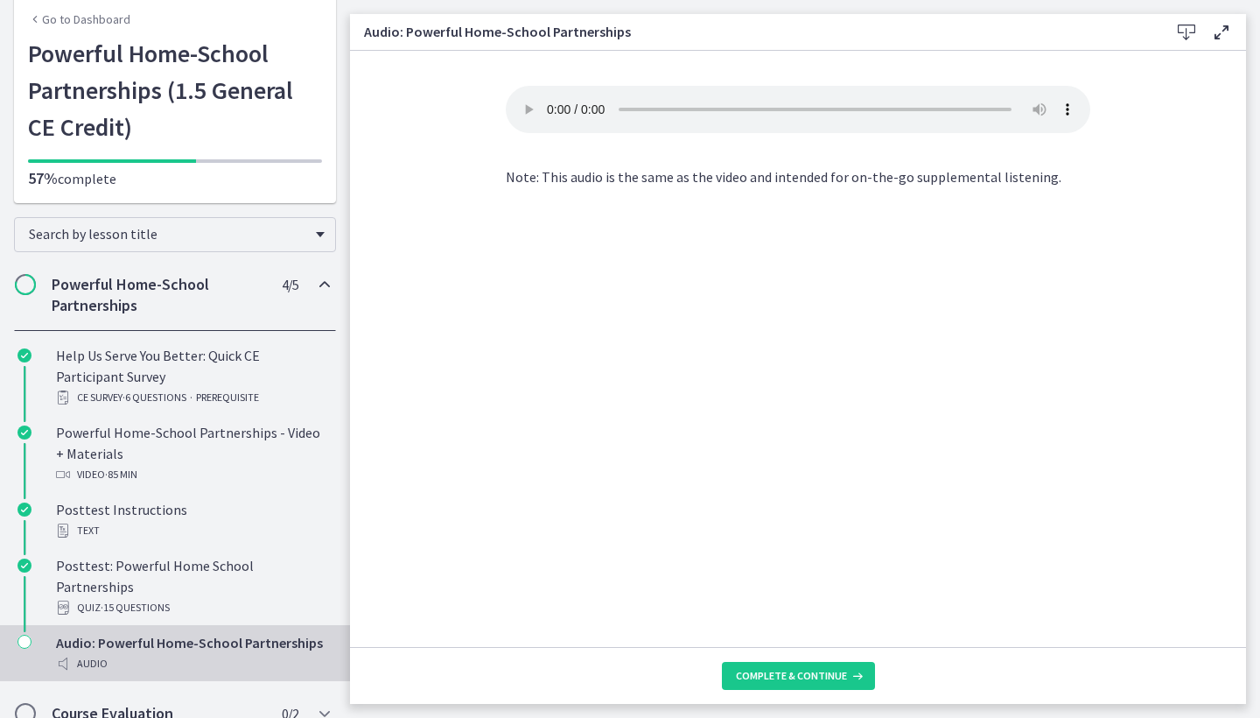
click at [549, 97] on audio "Your browser doesn't support the audio element. Download it here" at bounding box center [798, 109] width 585 height 47
click at [776, 678] on span "Complete & continue" at bounding box center [791, 676] width 111 height 14
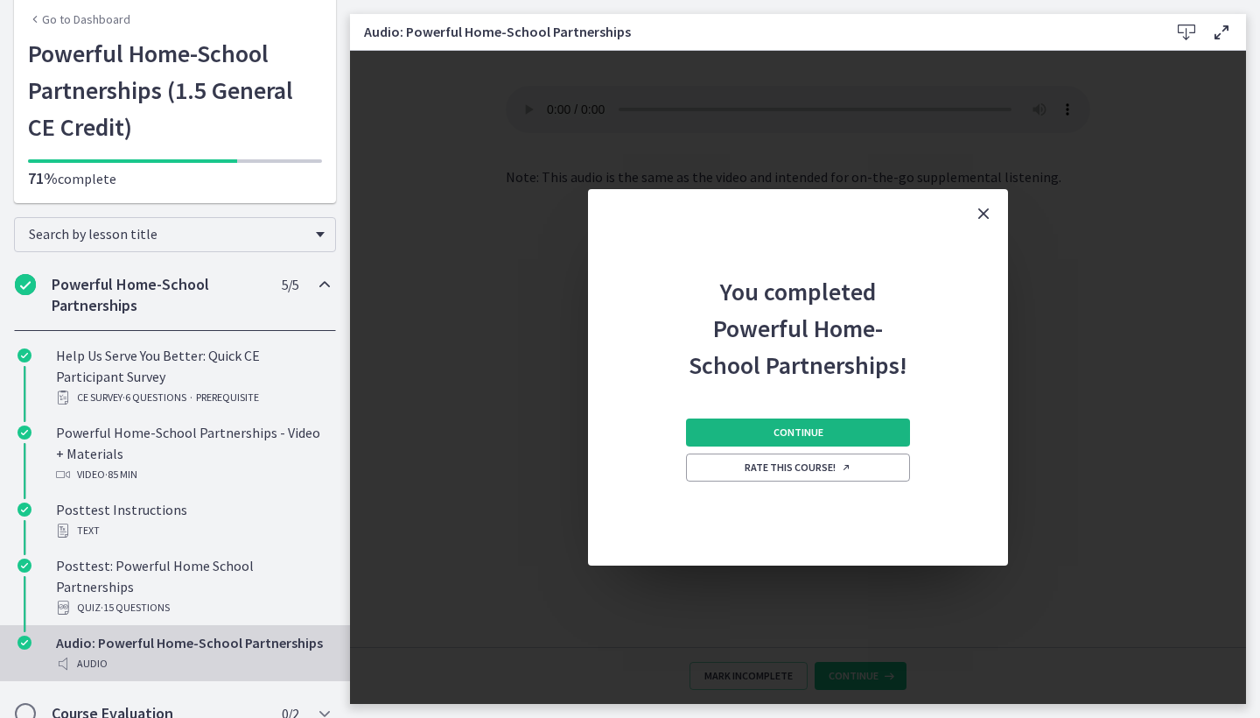
click at [782, 426] on span "Continue" at bounding box center [799, 432] width 50 height 14
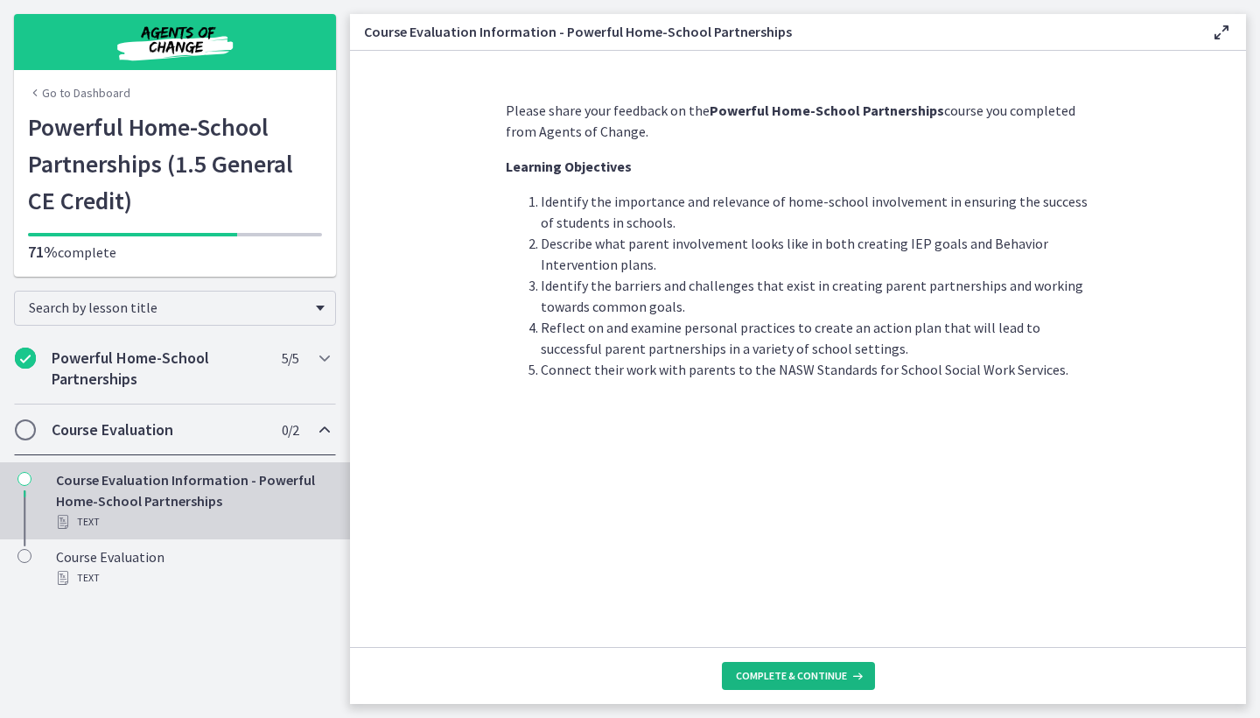
click at [754, 669] on span "Complete & continue" at bounding box center [791, 676] width 111 height 14
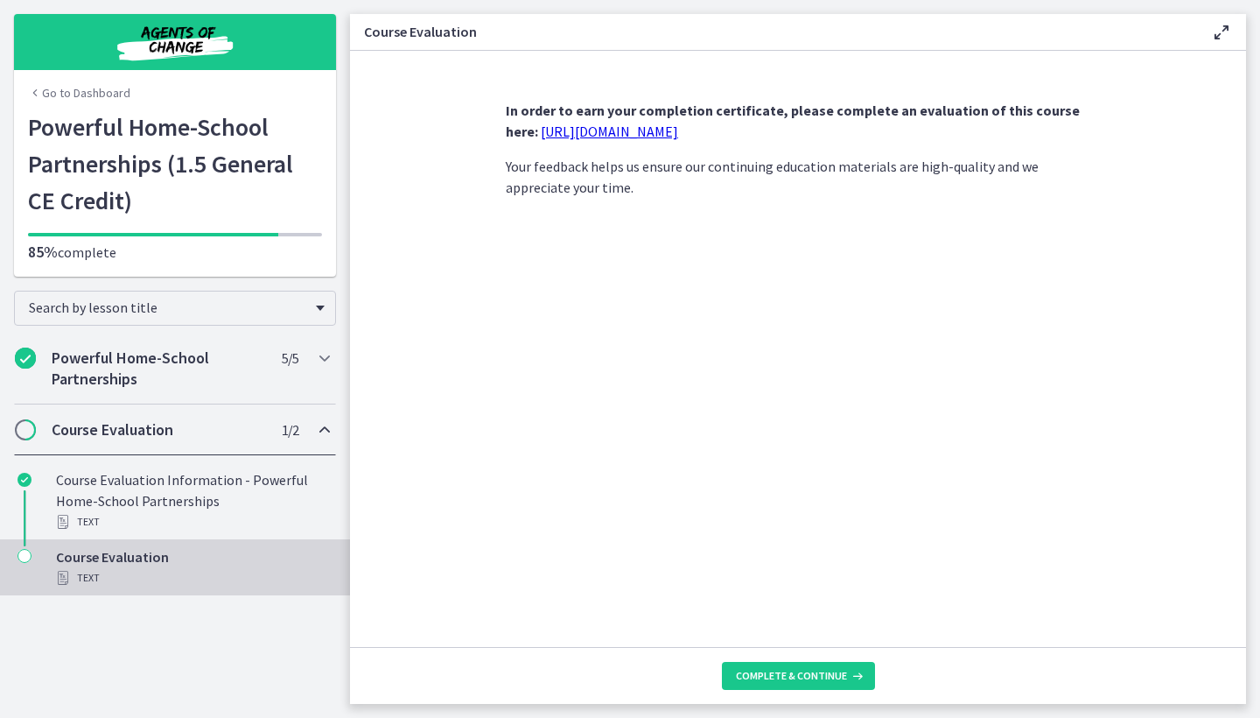
click at [671, 136] on link "https://forms.gle/iBpb7zobziVS6aFEA" at bounding box center [609, 132] width 137 height 18
click at [739, 675] on span "Complete & continue" at bounding box center [791, 676] width 111 height 14
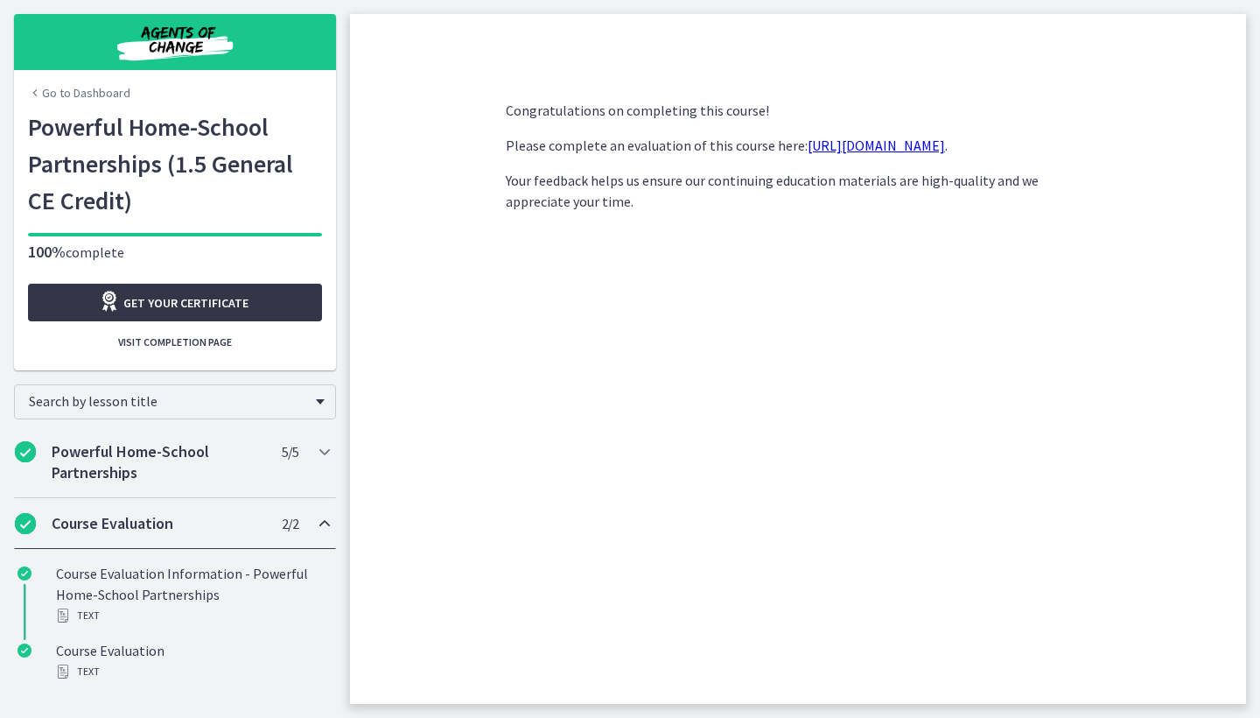
click at [261, 293] on link "Get your certificate" at bounding box center [175, 303] width 294 height 38
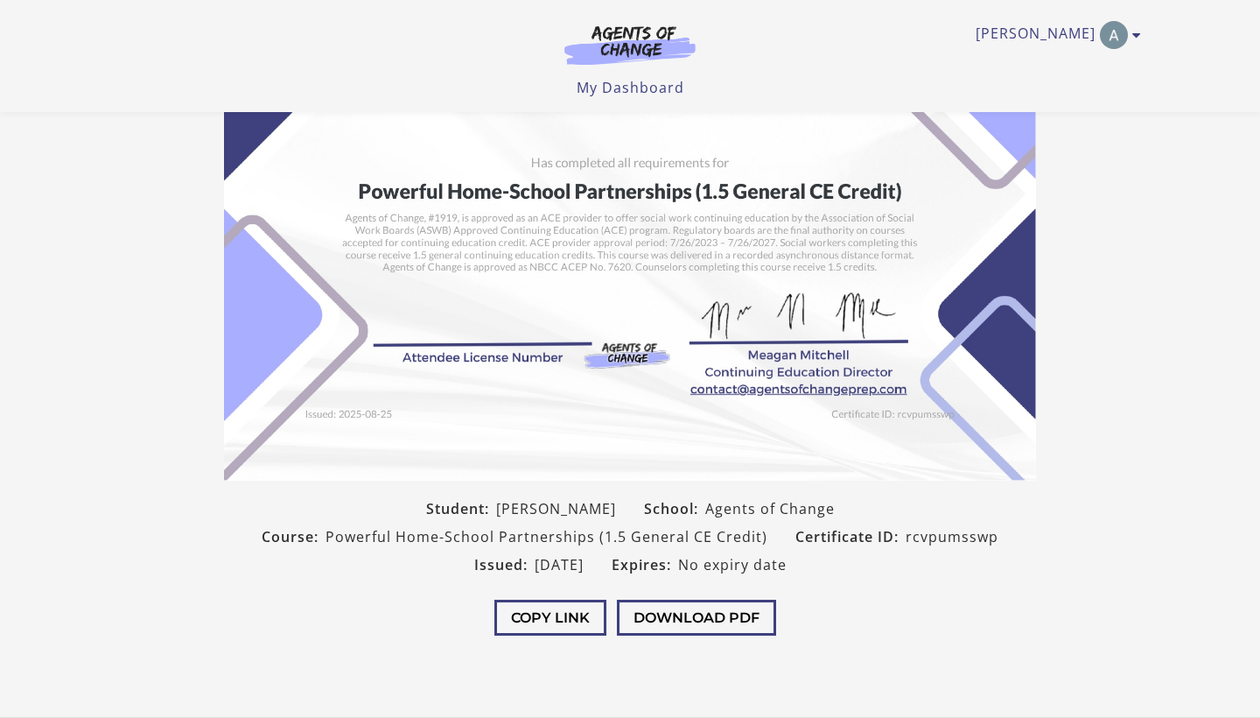
scroll to position [179, 0]
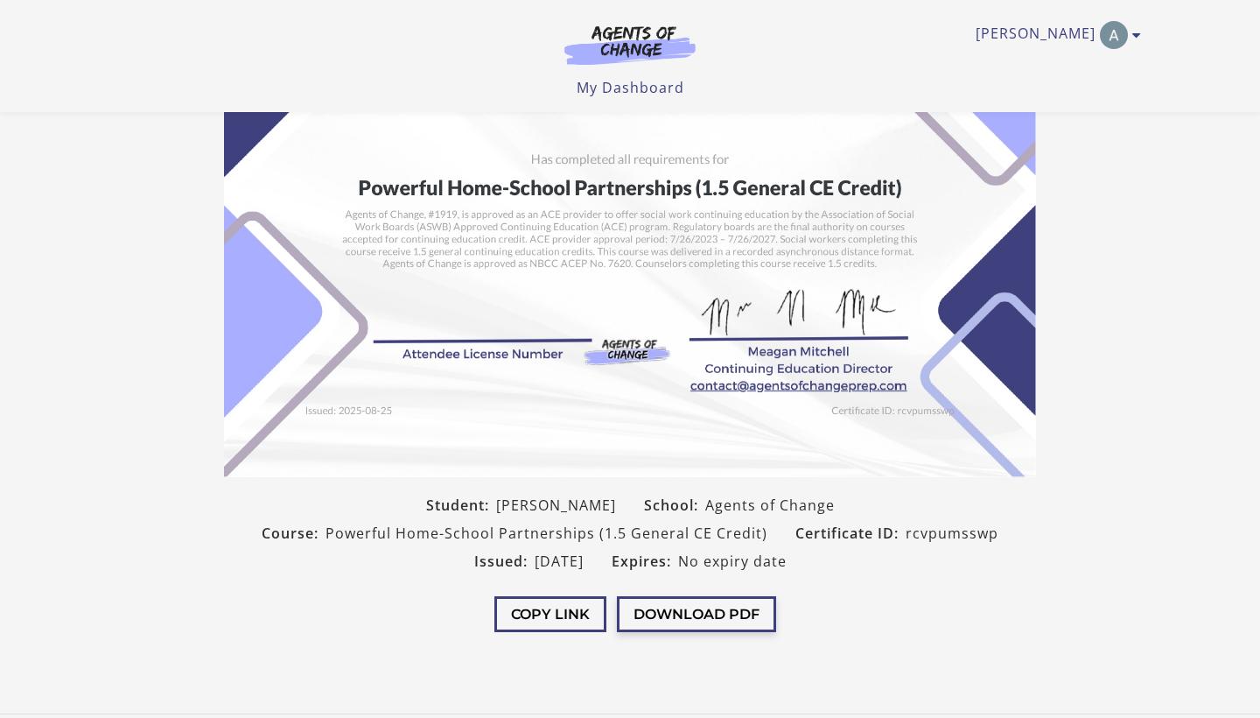
click at [674, 607] on button "Download PDF" at bounding box center [696, 614] width 159 height 36
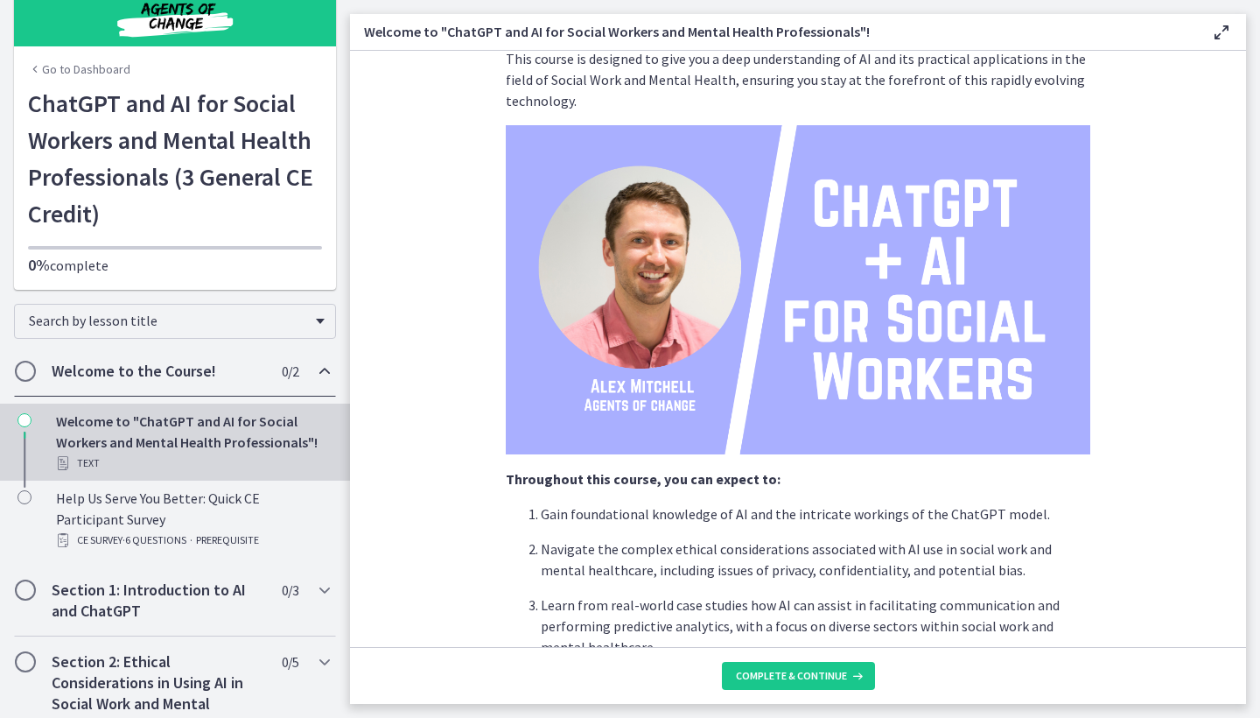
scroll to position [22, 0]
